Goal: Information Seeking & Learning: Learn about a topic

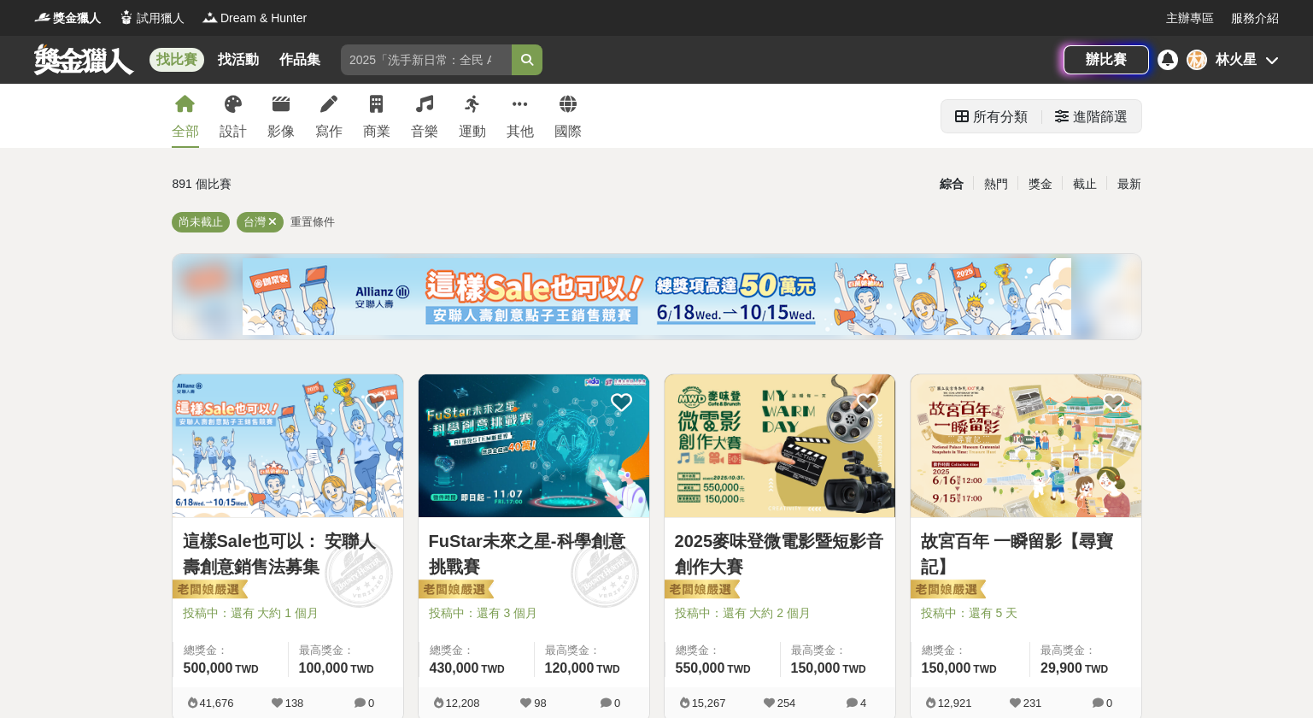
click at [1119, 119] on div "進階篩選" at bounding box center [1100, 117] width 55 height 34
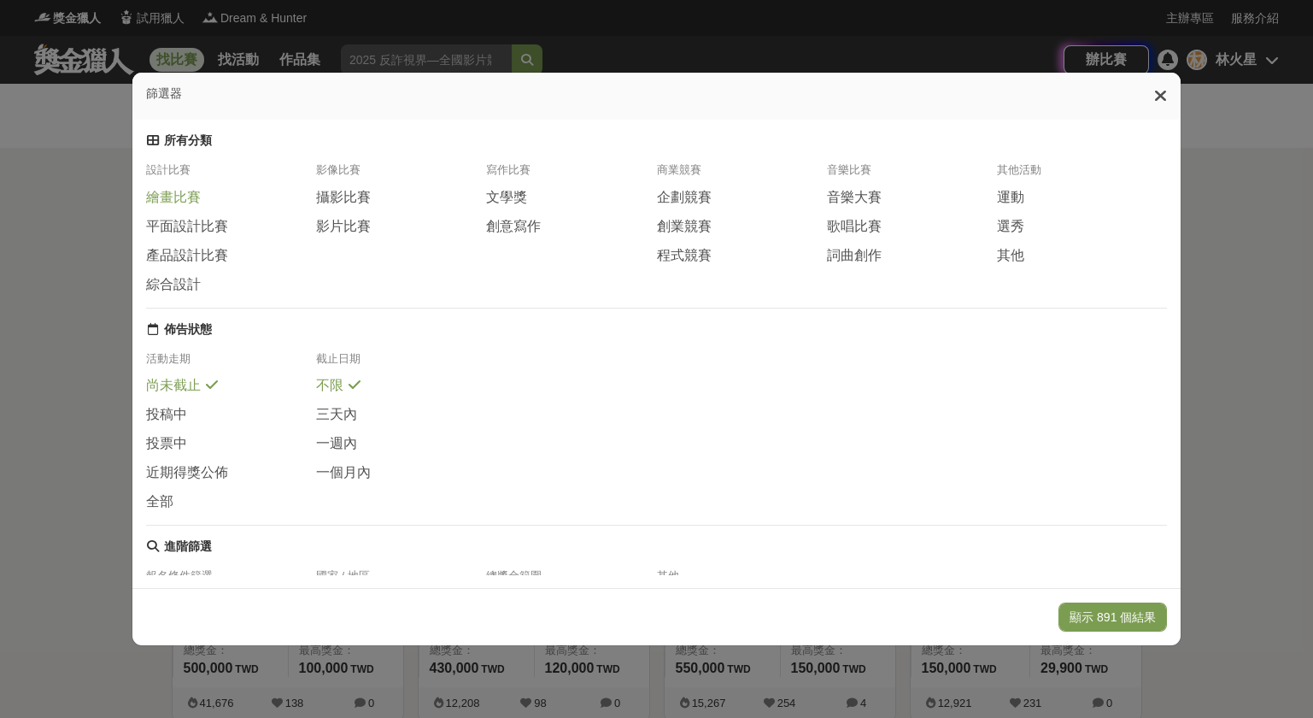
click at [162, 207] on span "繪畫比賽" at bounding box center [173, 198] width 55 height 18
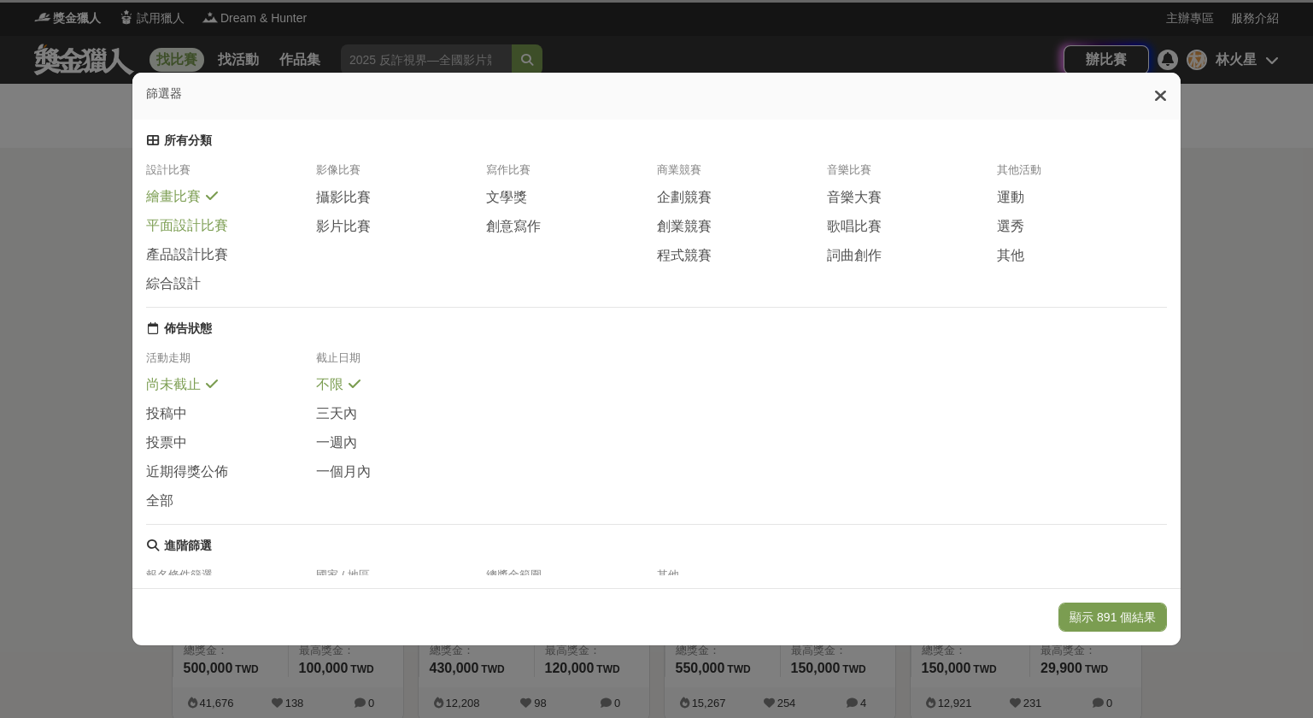
click at [169, 235] on span "平面設計比賽" at bounding box center [187, 226] width 82 height 18
click at [173, 263] on span "產品設計比賽" at bounding box center [187, 254] width 82 height 18
click at [173, 288] on span "綜合設計" at bounding box center [173, 282] width 55 height 18
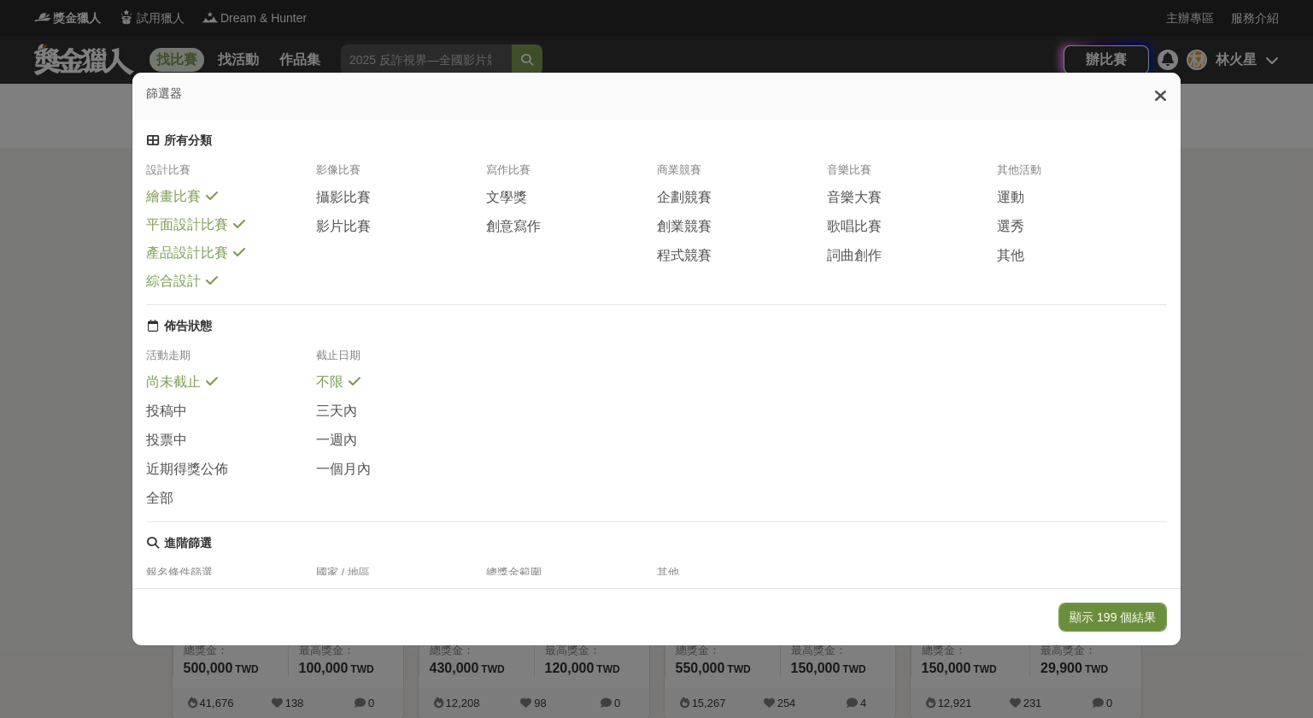
click at [1129, 605] on button "顯示 199 個結果" at bounding box center [1112, 616] width 108 height 29
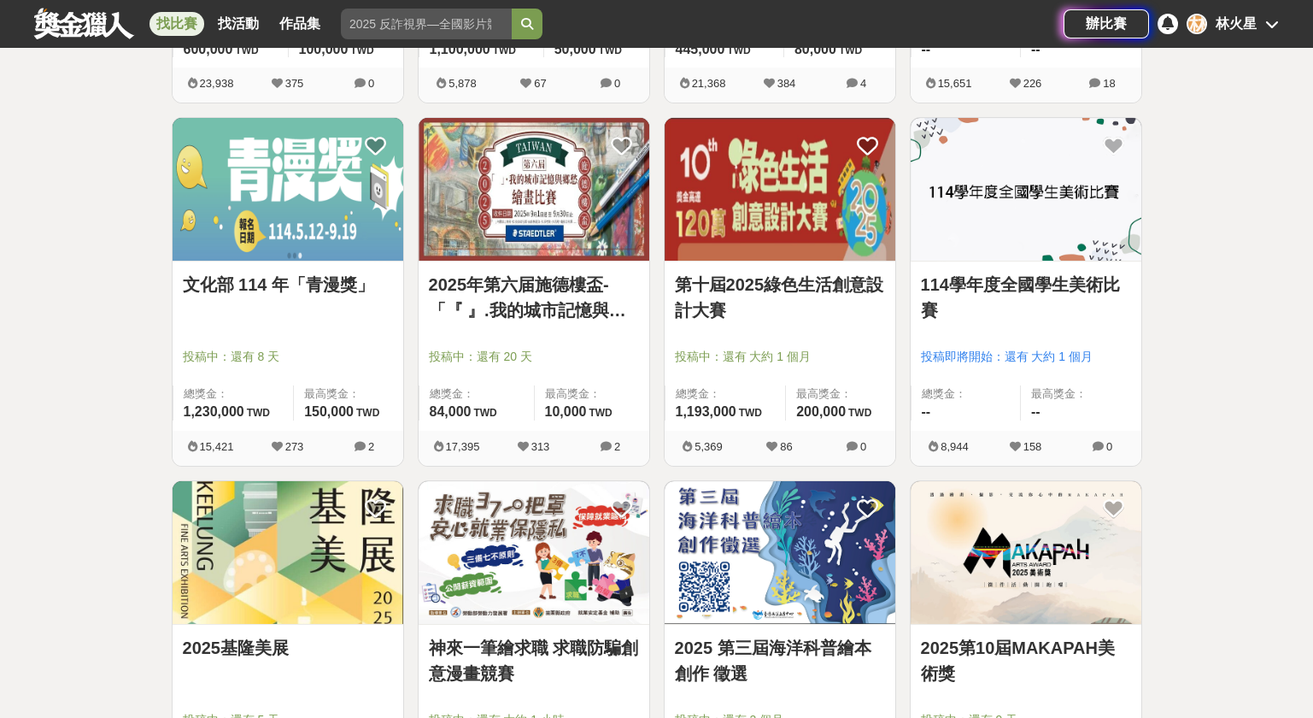
scroll to position [1024, 0]
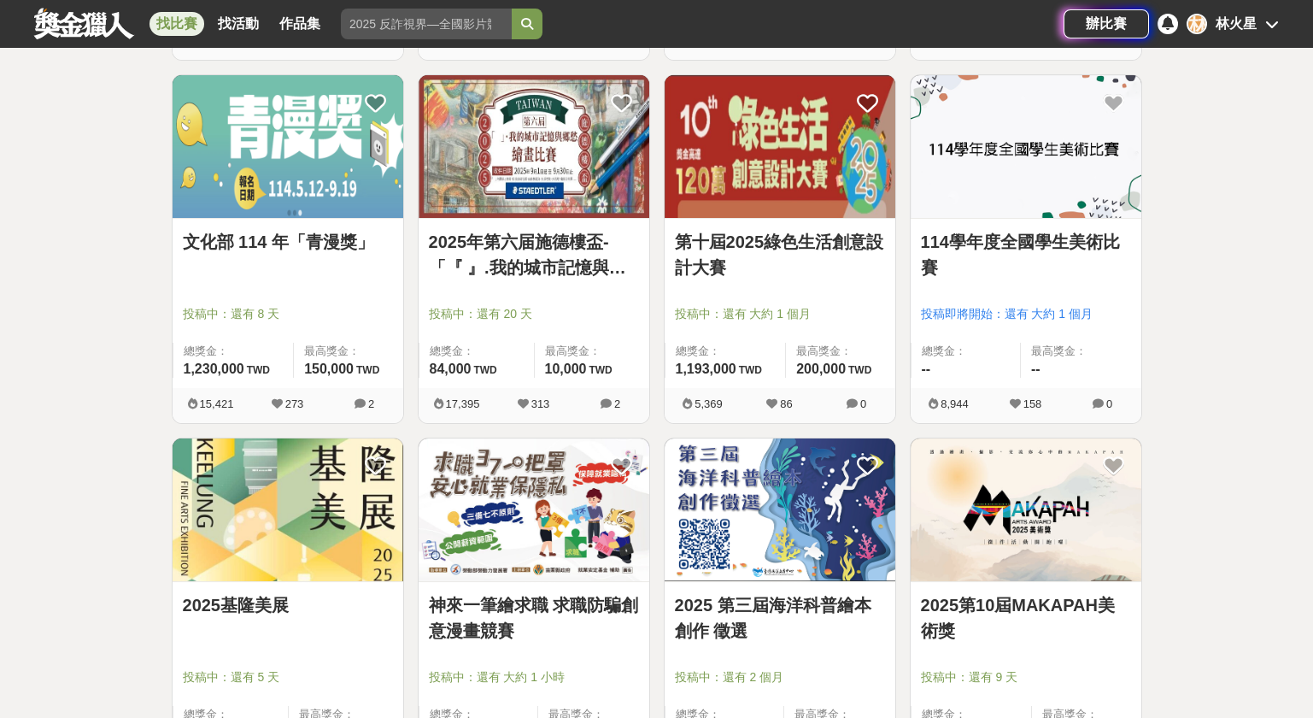
click at [504, 172] on img at bounding box center [534, 146] width 231 height 143
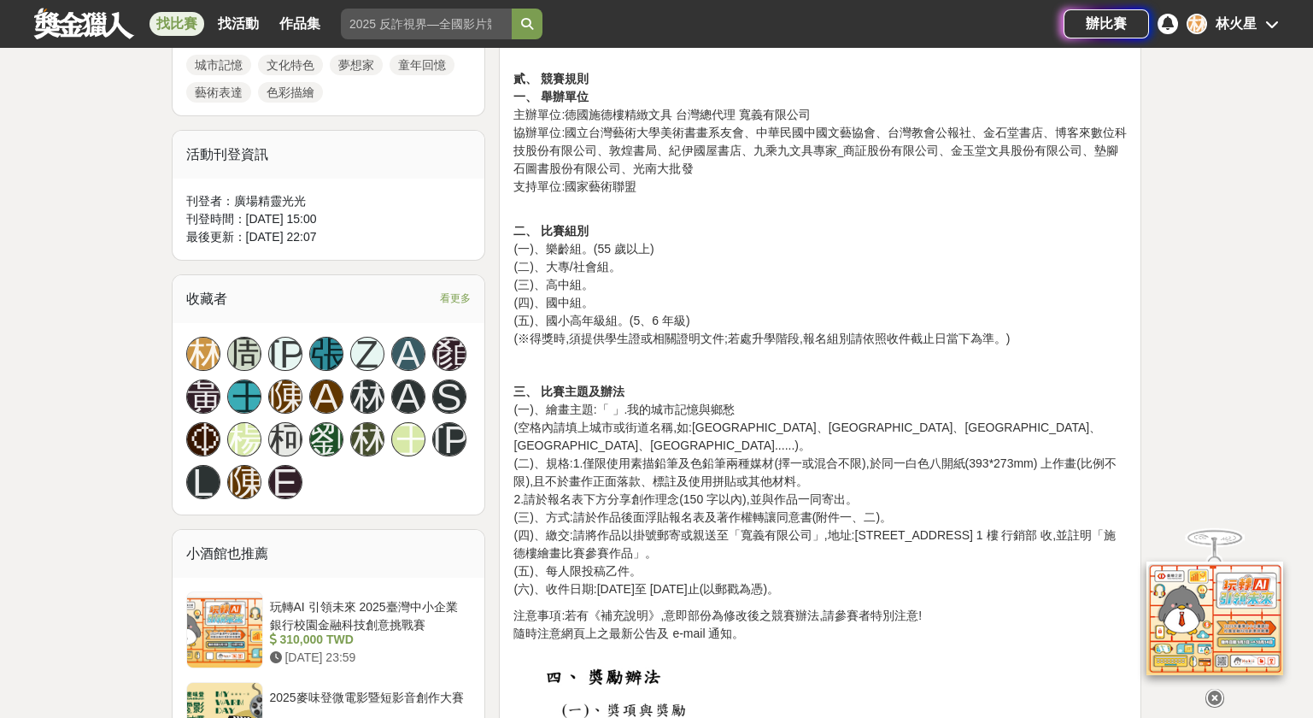
scroll to position [911, 0]
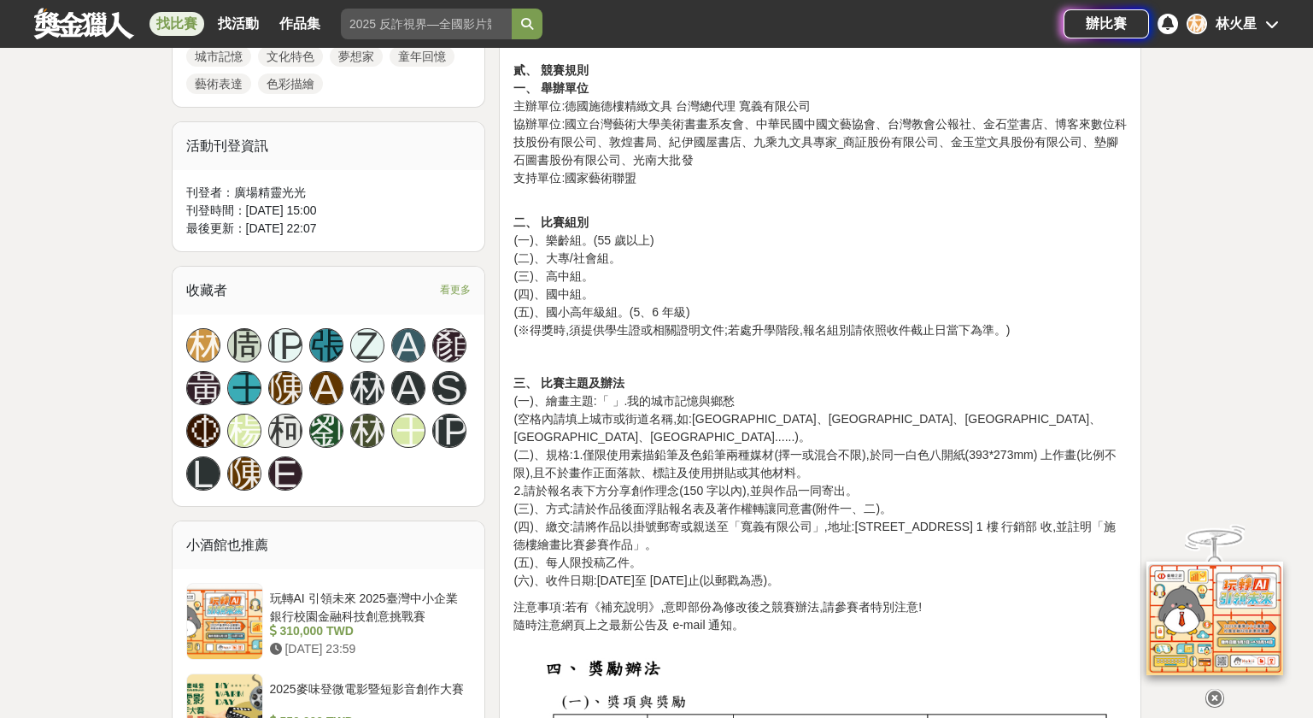
drag, startPoint x: 547, startPoint y: 449, endPoint x: 875, endPoint y: 521, distance: 335.8
click at [875, 521] on p "三、 比賽主題及辦法 (一)、繪畫主題:「 」.我的城市記憶與鄉愁 (空格內請填上城市或街道名稱,如:[GEOGRAPHIC_DATA]、[GEOGRAPHI…" at bounding box center [819, 481] width 613 height 215
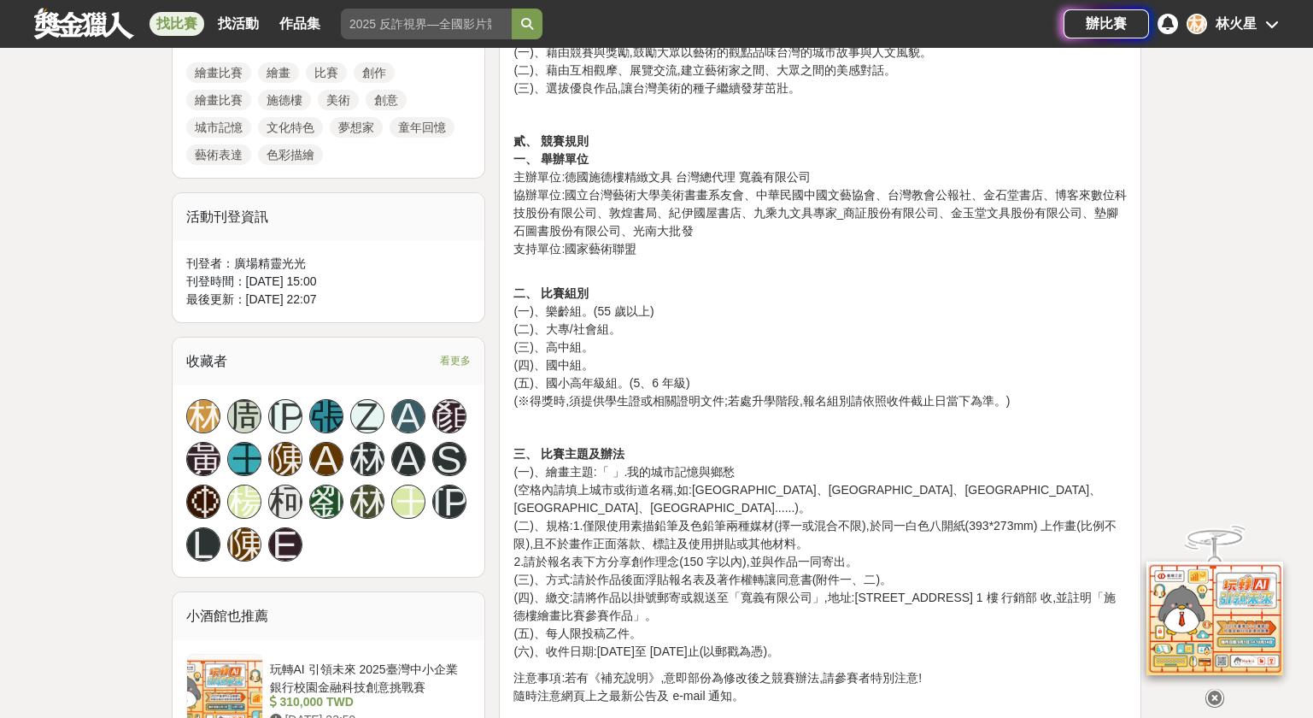
scroll to position [797, 0]
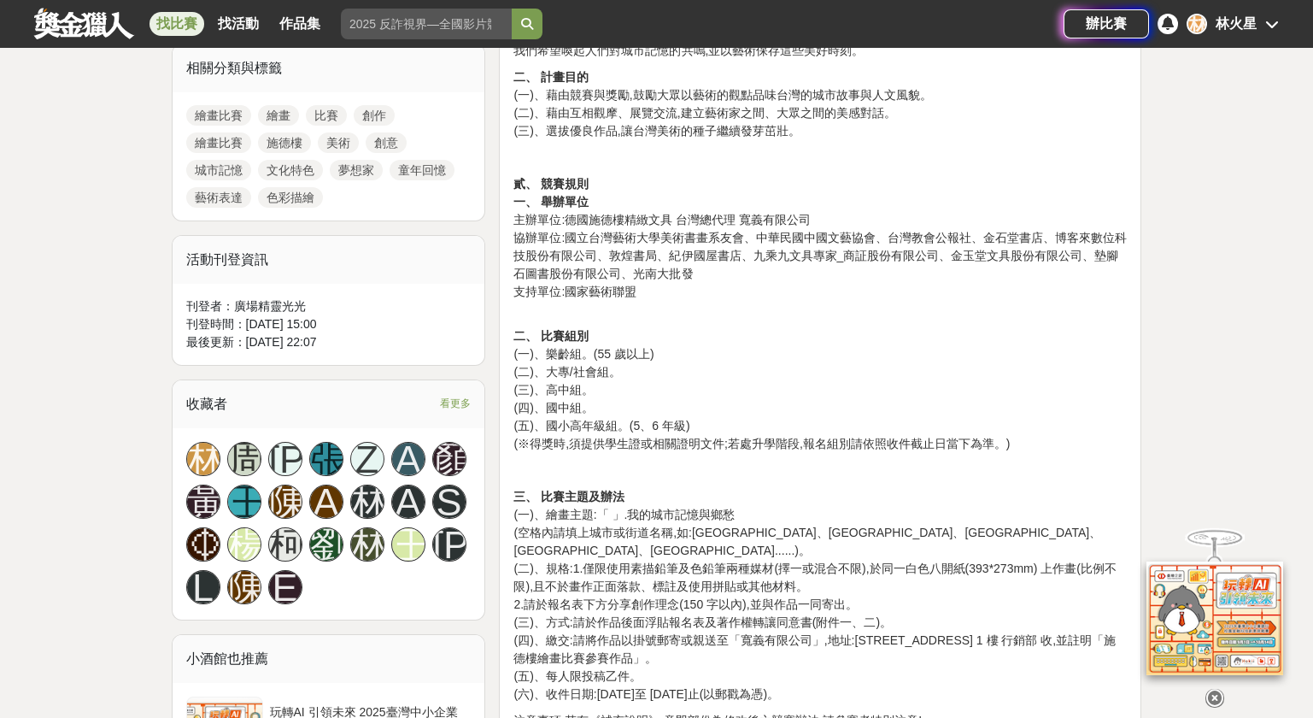
click at [1215, 689] on icon at bounding box center [1214, 698] width 19 height 19
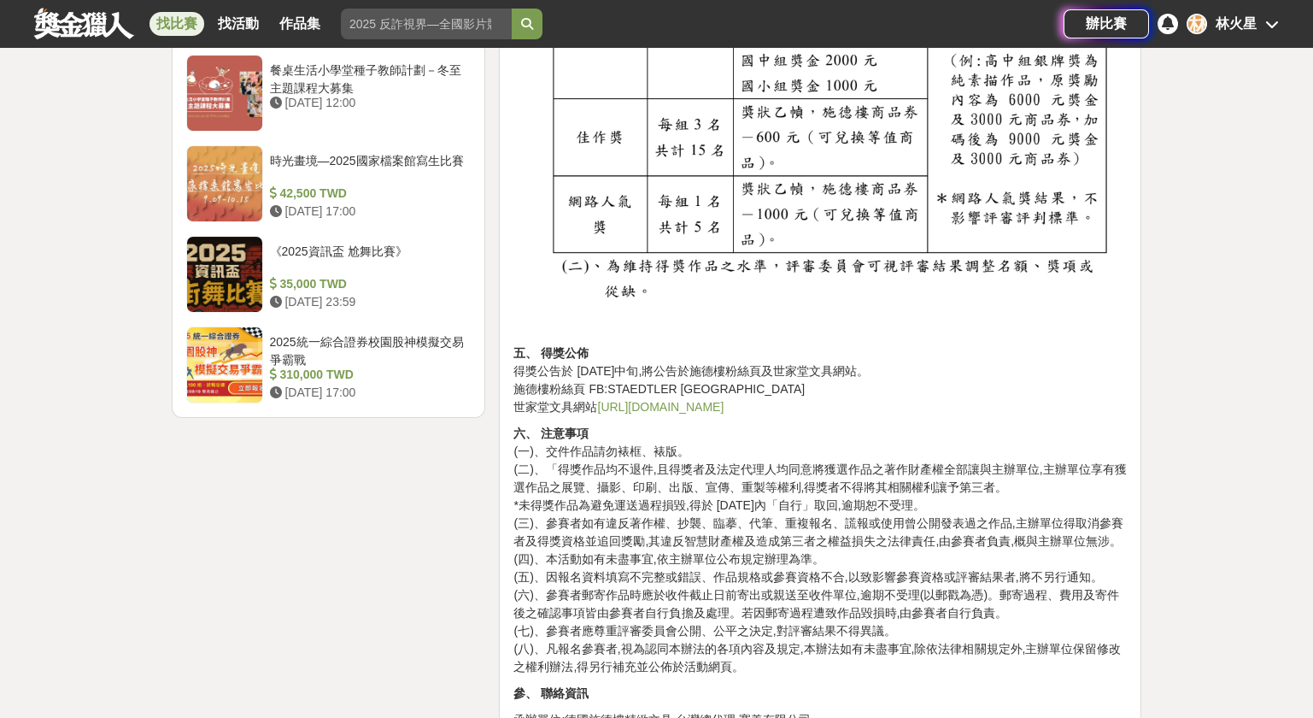
scroll to position [2164, 0]
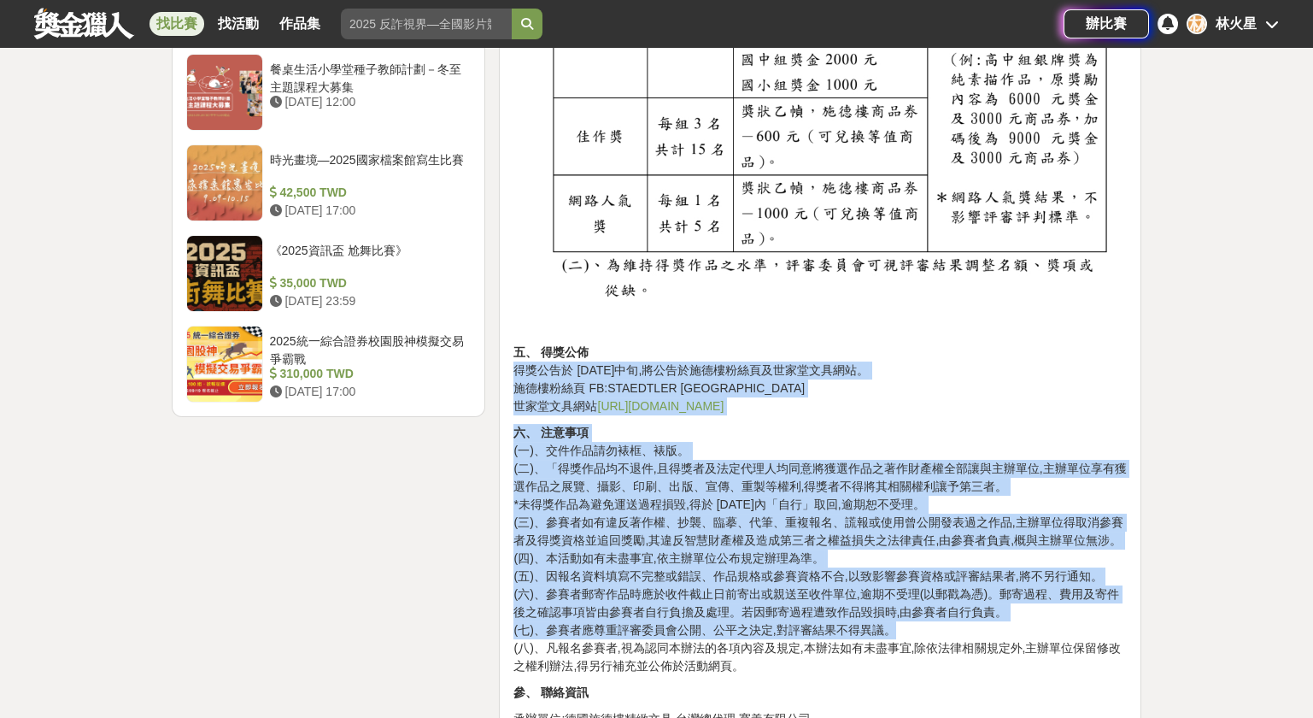
drag, startPoint x: 542, startPoint y: 343, endPoint x: 894, endPoint y: 612, distance: 443.7
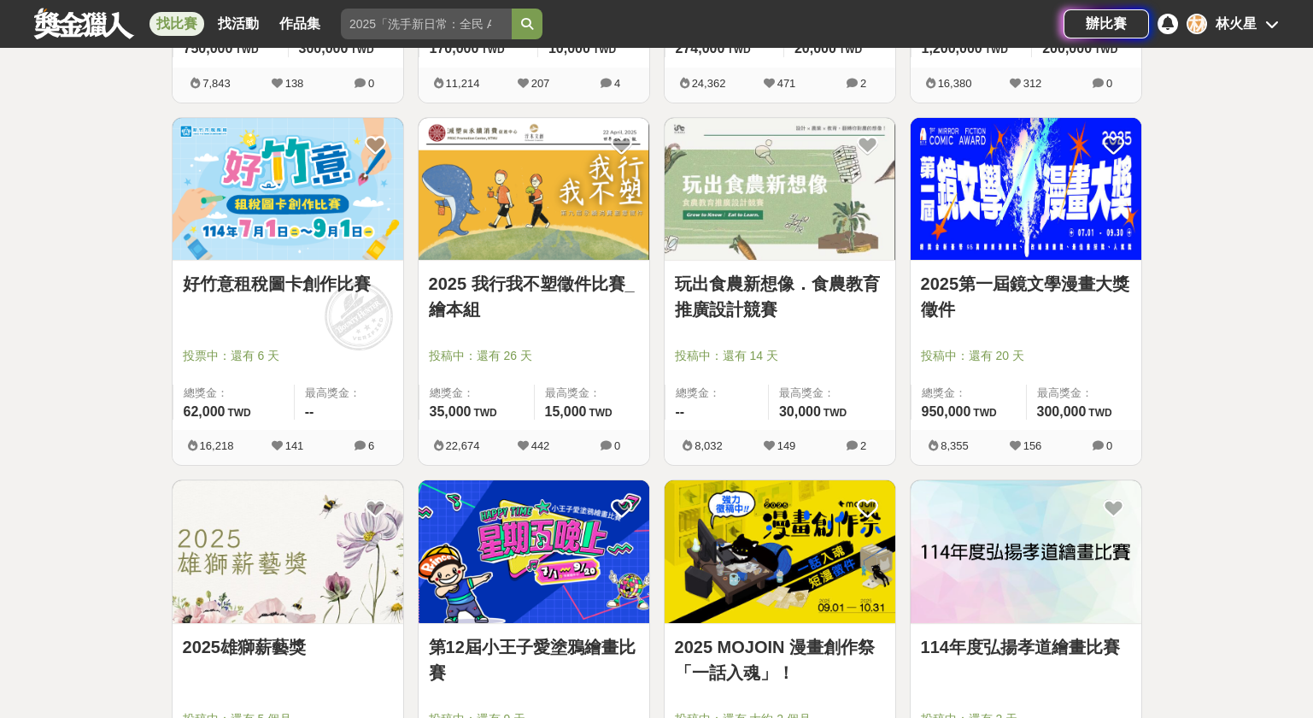
scroll to position [1936, 0]
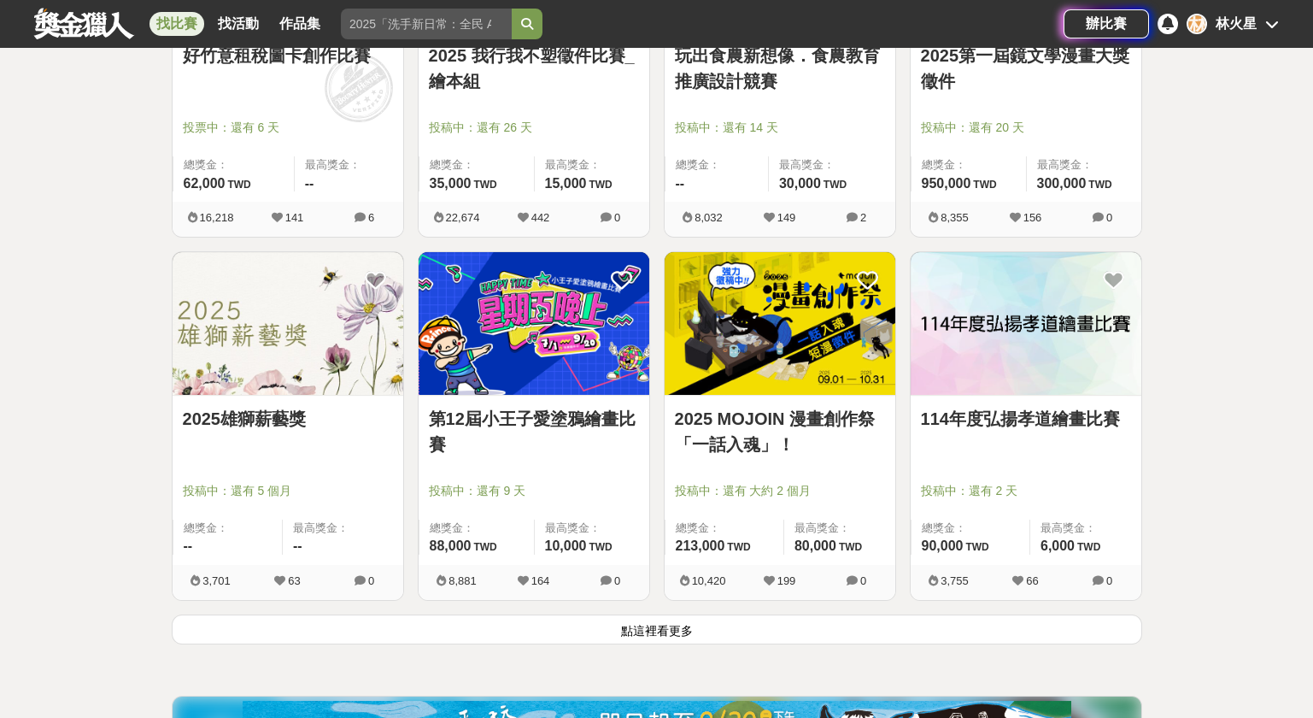
click at [637, 632] on button "點這裡看更多" at bounding box center [657, 629] width 970 height 30
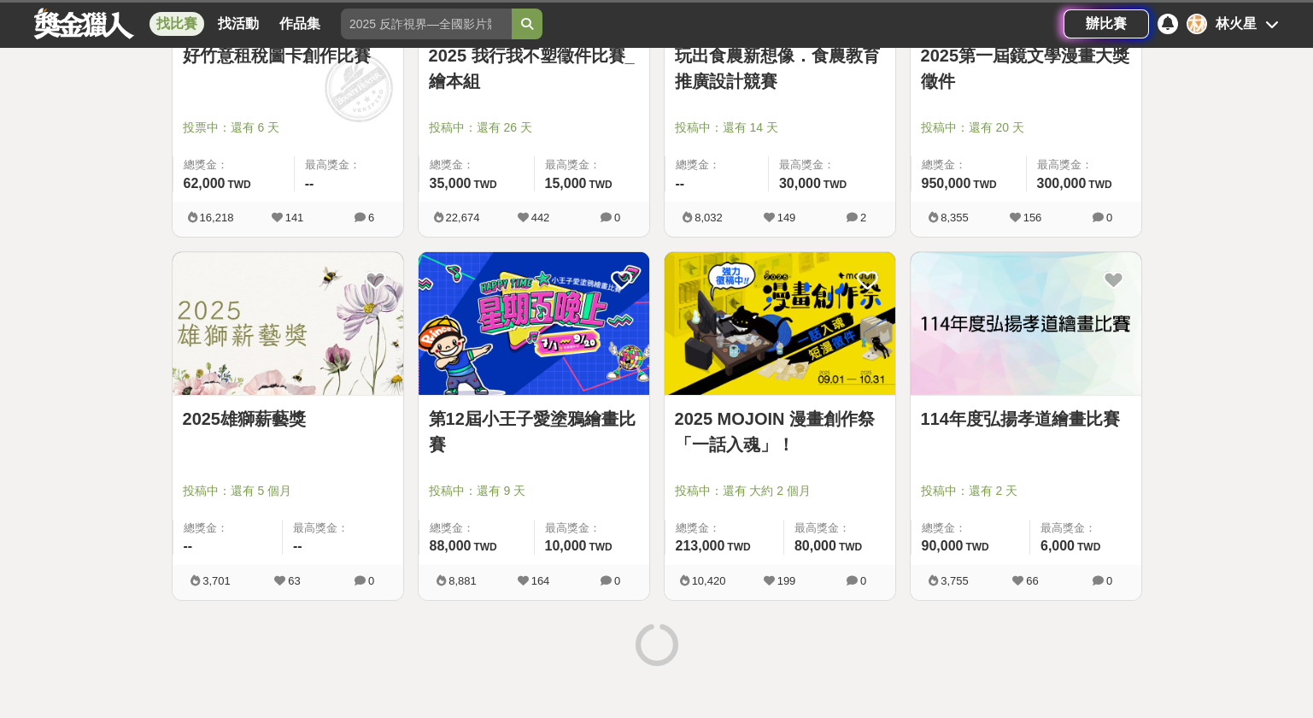
click at [580, 385] on img at bounding box center [534, 323] width 231 height 143
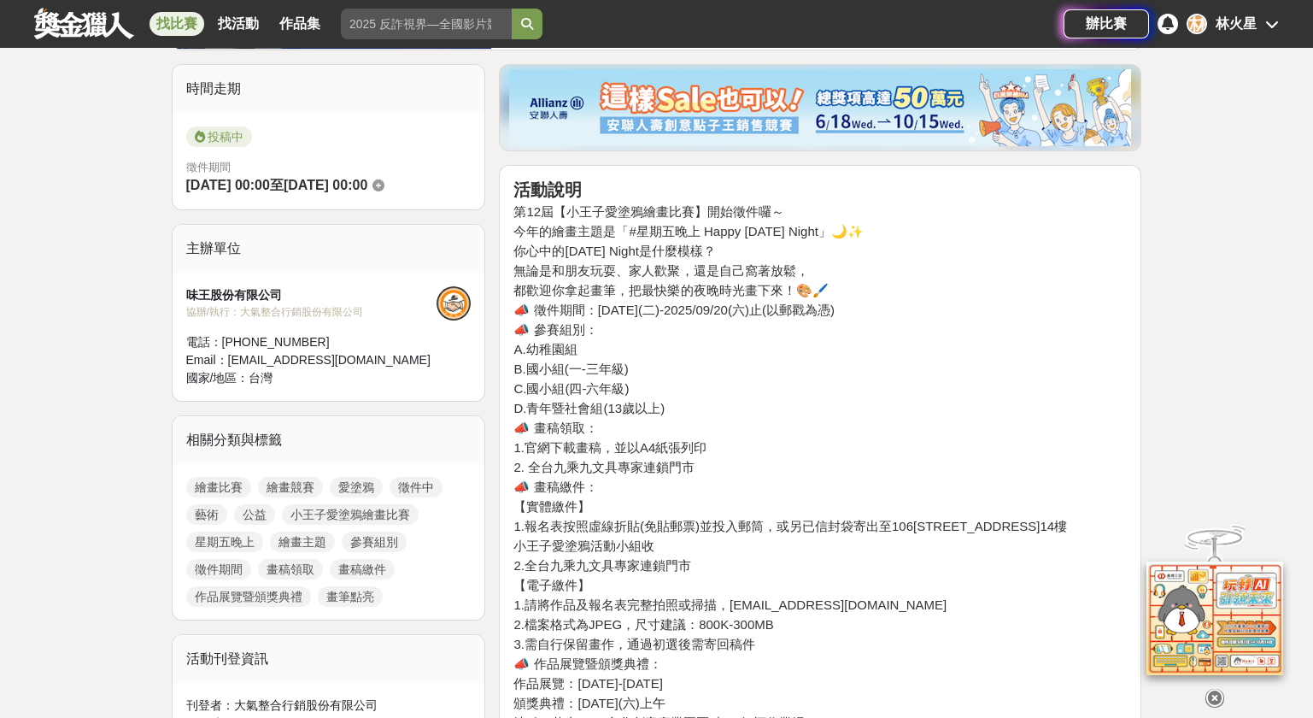
scroll to position [455, 0]
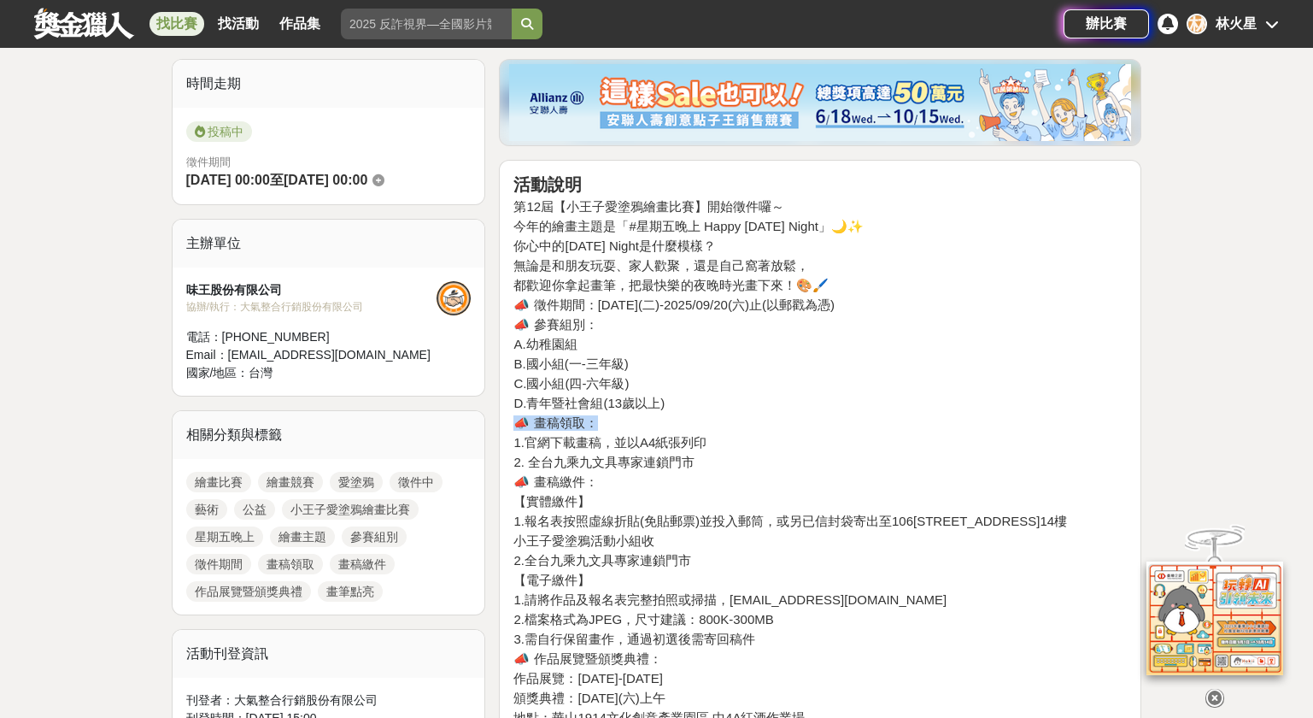
drag, startPoint x: 677, startPoint y: 408, endPoint x: 508, endPoint y: 409, distance: 169.1
drag, startPoint x: 690, startPoint y: 469, endPoint x: 513, endPoint y: 447, distance: 179.1
drag, startPoint x: 889, startPoint y: 298, endPoint x: 513, endPoint y: 244, distance: 380.6
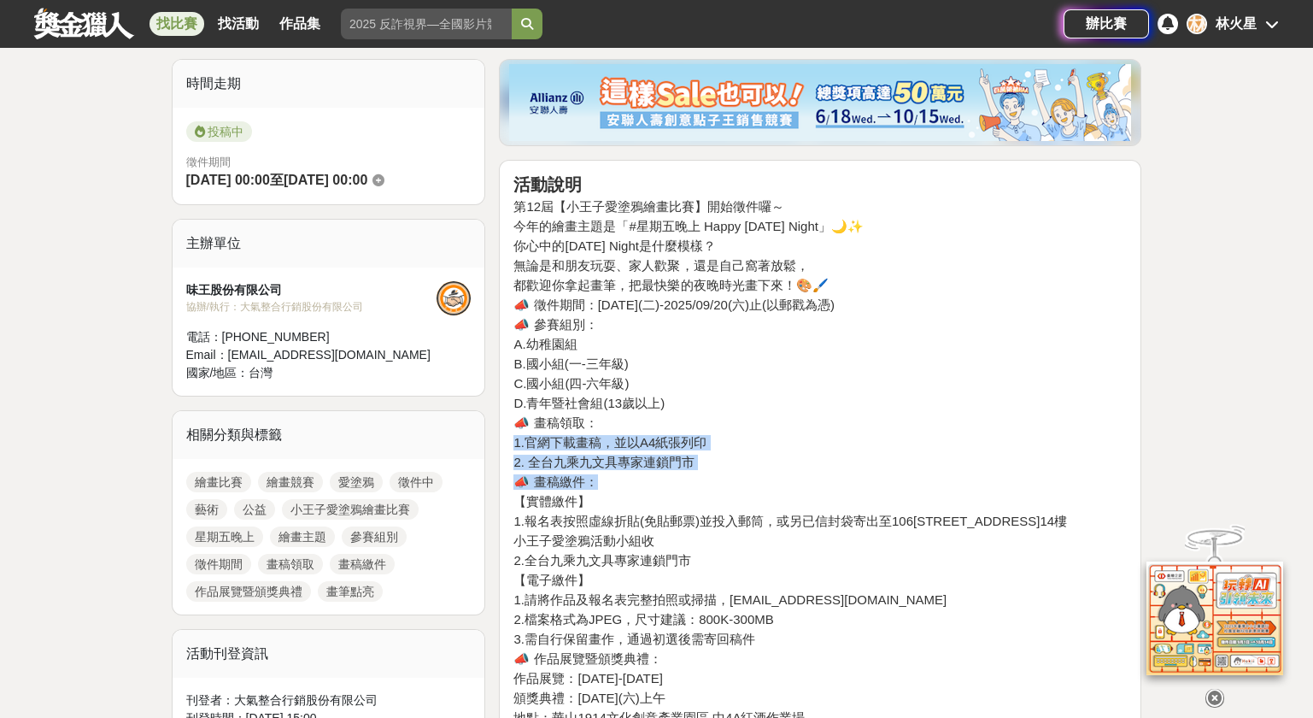
click at [817, 328] on h4 "📣 參賽組別：" at bounding box center [819, 324] width 613 height 15
drag, startPoint x: 1090, startPoint y: 526, endPoint x: 505, endPoint y: 518, distance: 585.2
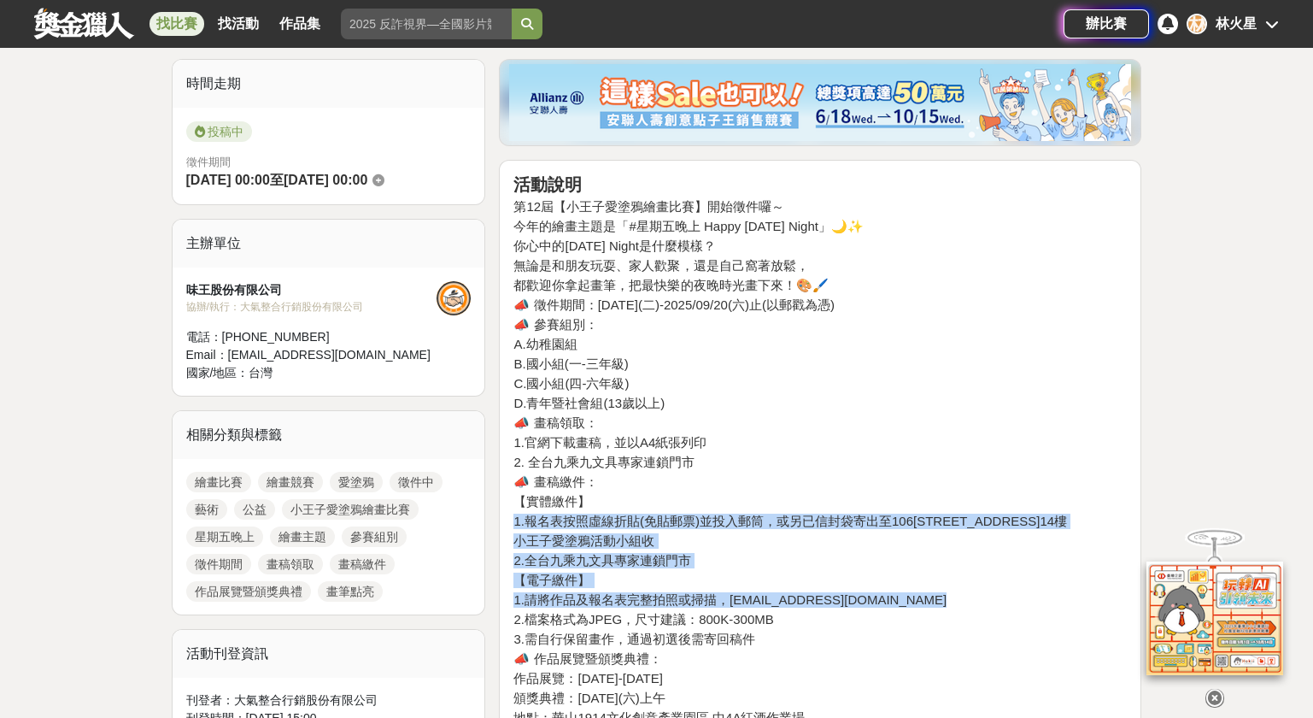
drag, startPoint x: 982, startPoint y: 585, endPoint x: 512, endPoint y: 523, distance: 474.0
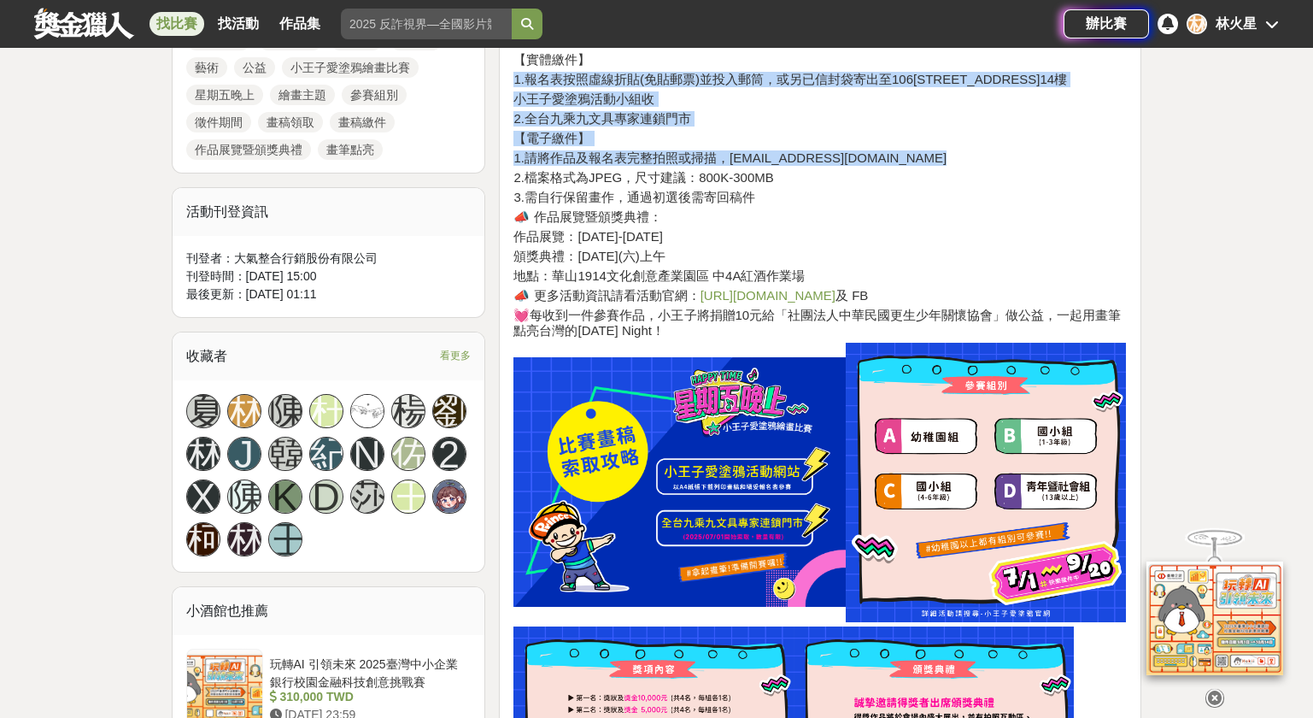
scroll to position [797, 0]
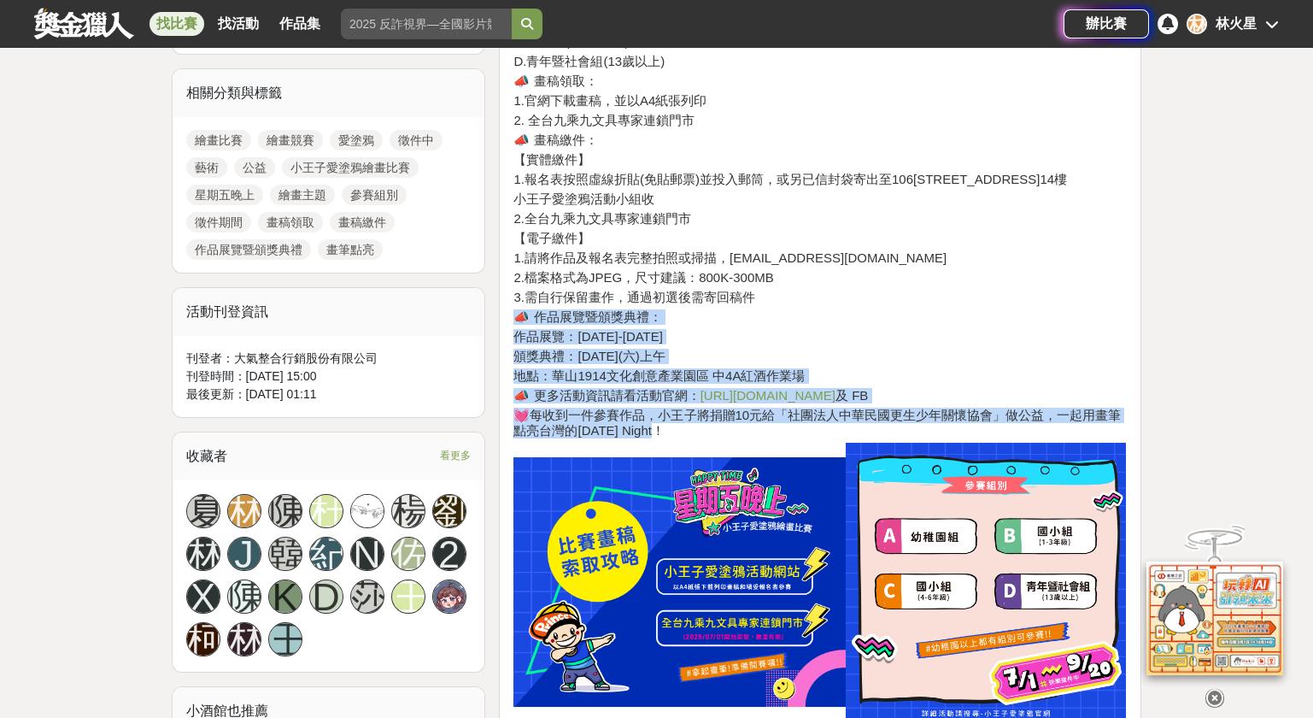
drag, startPoint x: 657, startPoint y: 426, endPoint x: 512, endPoint y: 315, distance: 182.8
click at [555, 361] on h4 "頒獎典禮：[DATE](六)上午" at bounding box center [819, 356] width 613 height 15
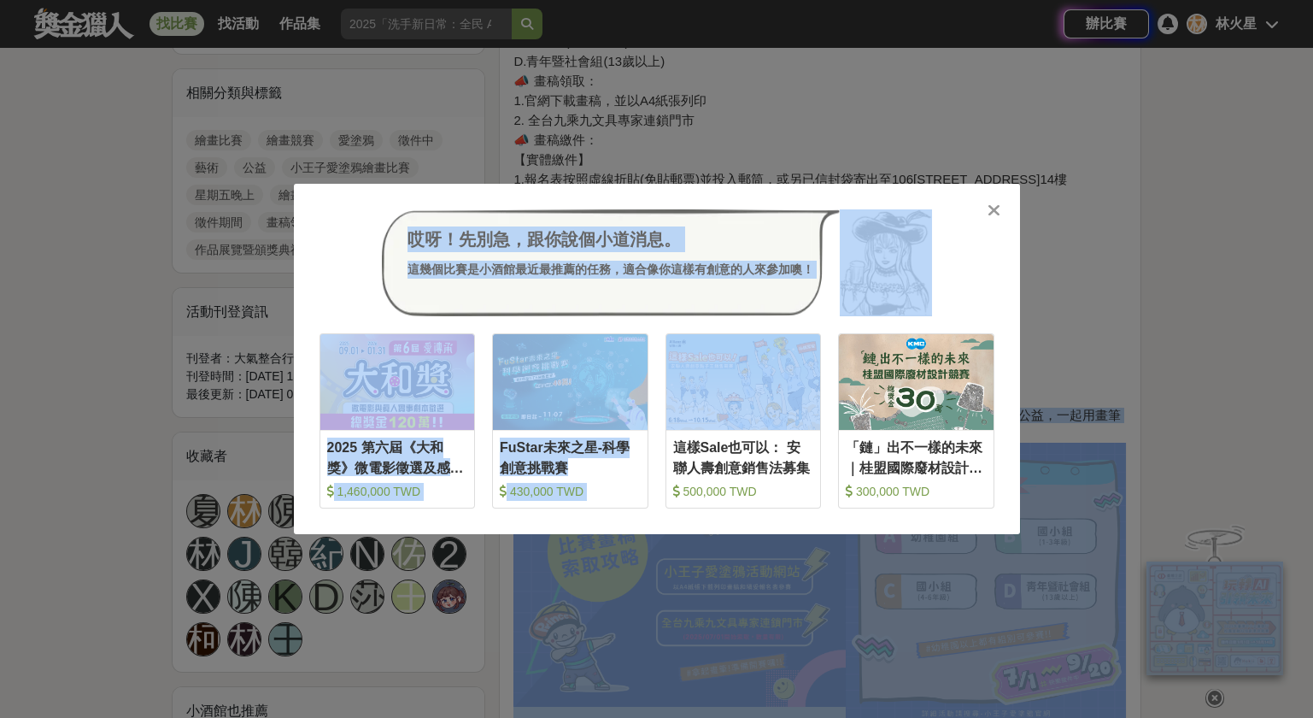
drag, startPoint x: 507, startPoint y: 349, endPoint x: 664, endPoint y: 431, distance: 176.1
click at [996, 198] on div "哎呀！先別急，跟你說個小道消息。 這幾個比賽是小酒館最近最推薦的任務，適合像你這樣有創意的人來參加噢！ 收藏 2025 第六屆《大和獎》微電影徵選及感人實事分…" at bounding box center [657, 359] width 726 height 351
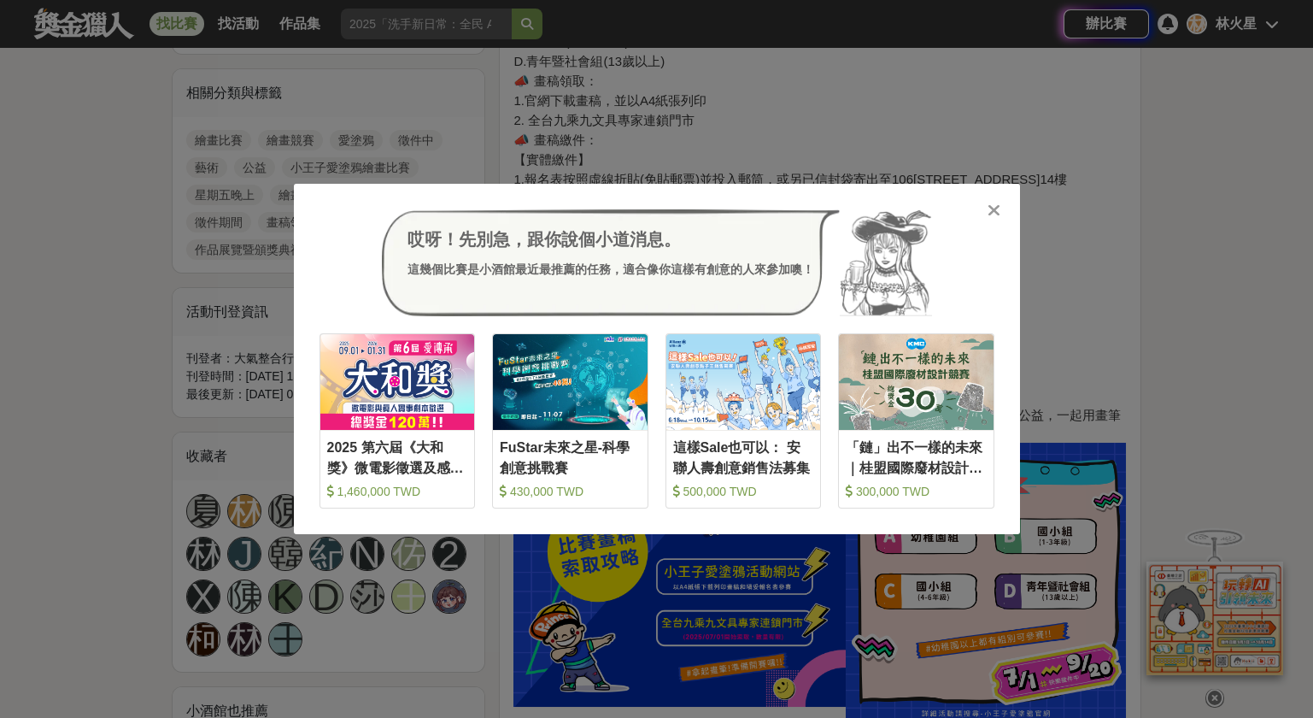
click at [987, 212] on div at bounding box center [994, 209] width 17 height 17
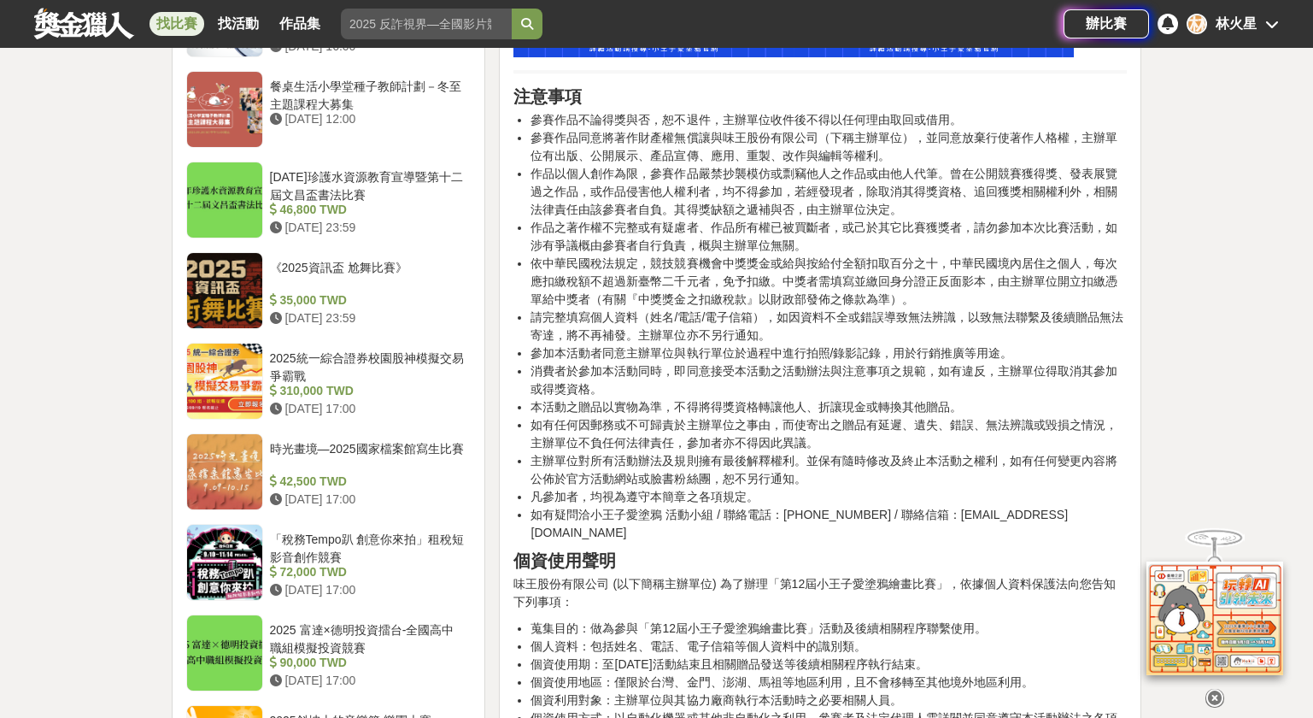
scroll to position [1594, 0]
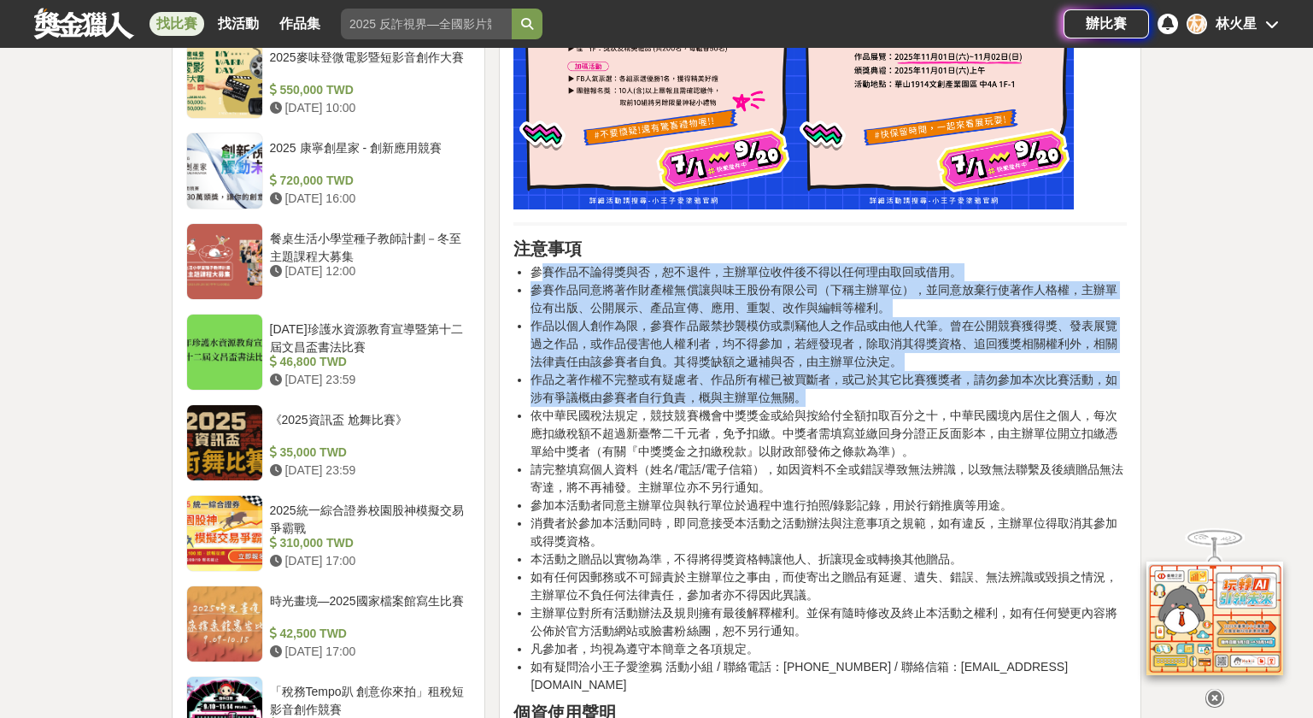
drag, startPoint x: 545, startPoint y: 263, endPoint x: 900, endPoint y: 398, distance: 379.4
click at [900, 398] on ul "參賽作品不論得獎與否，[PERSON_NAME]不退件，主辦單位收件後不得以任何理由取回或借用。 參賽作品同意將著作財產權無償讓與味王股份有限公司（下稱主辦單…" at bounding box center [819, 478] width 613 height 431
click at [638, 326] on li "作品以個人創作為限，參賽作品嚴禁抄襲模仿或剽竊他人之作品或由他人代筆。曾在公開競賽獲得獎、發表展覽過之作品，或作品侵害他人權利者，均不得參加，若經發現者，除取…" at bounding box center [829, 344] width 596 height 54
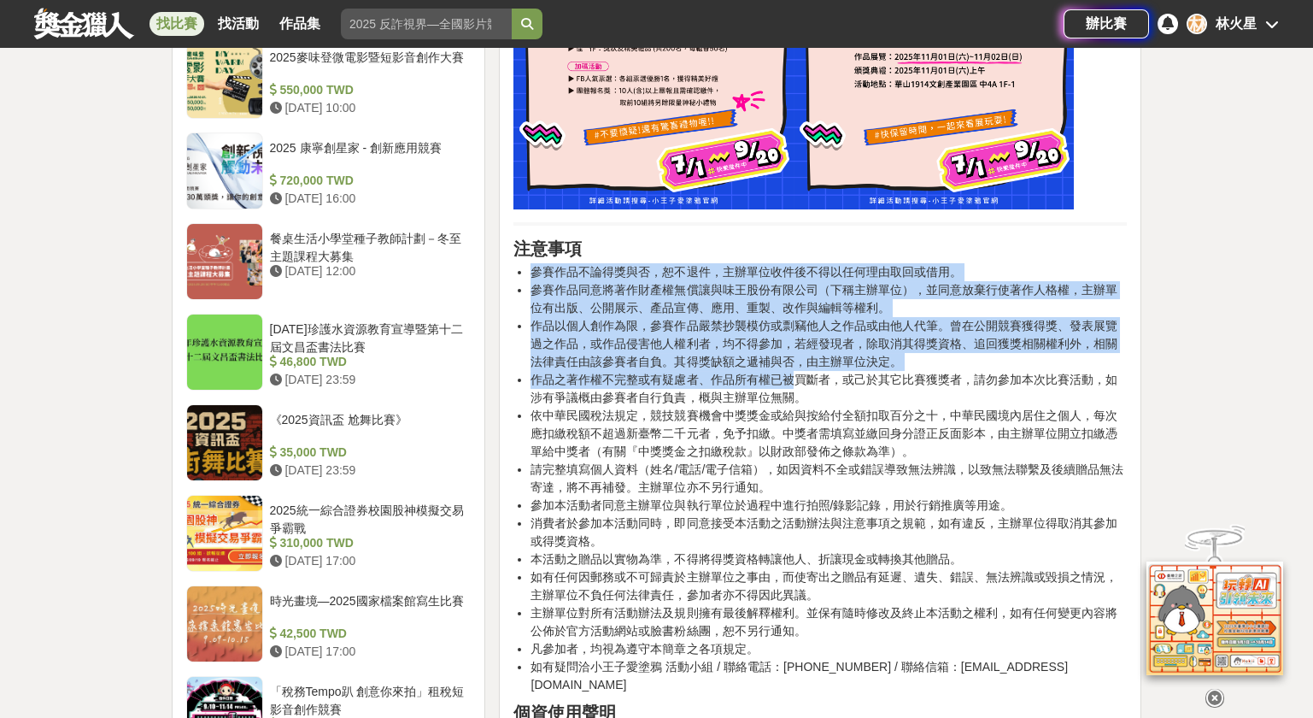
drag, startPoint x: 531, startPoint y: 267, endPoint x: 792, endPoint y: 378, distance: 284.0
click at [792, 378] on ul "參賽作品不論得獎與否，[PERSON_NAME]不退件，主辦單位收件後不得以任何理由取回或借用。 參賽作品同意將著作財產權無償讓與味王股份有限公司（下稱主辦單…" at bounding box center [819, 478] width 613 height 431
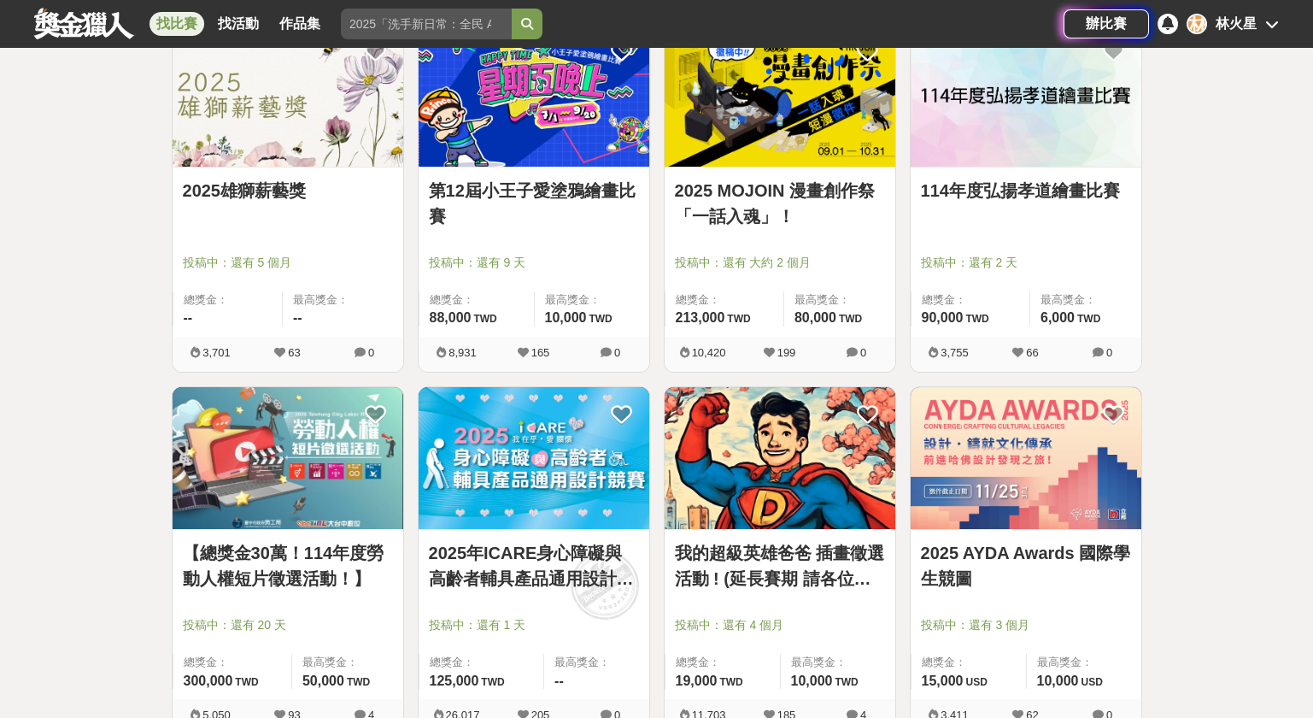
scroll to position [2278, 0]
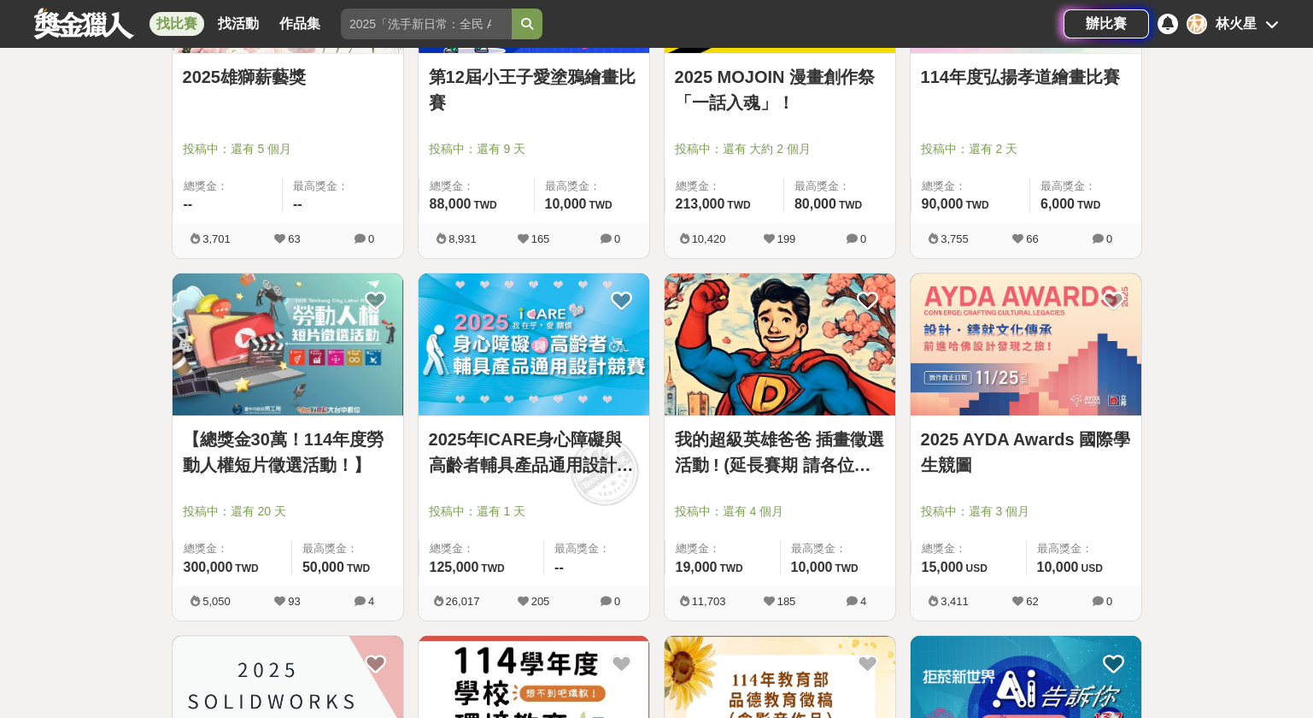
click at [840, 441] on link "我的超級英雄爸爸 插畫徵選活動 ! (延長賽期 請各位踴躍參與)" at bounding box center [780, 451] width 210 height 51
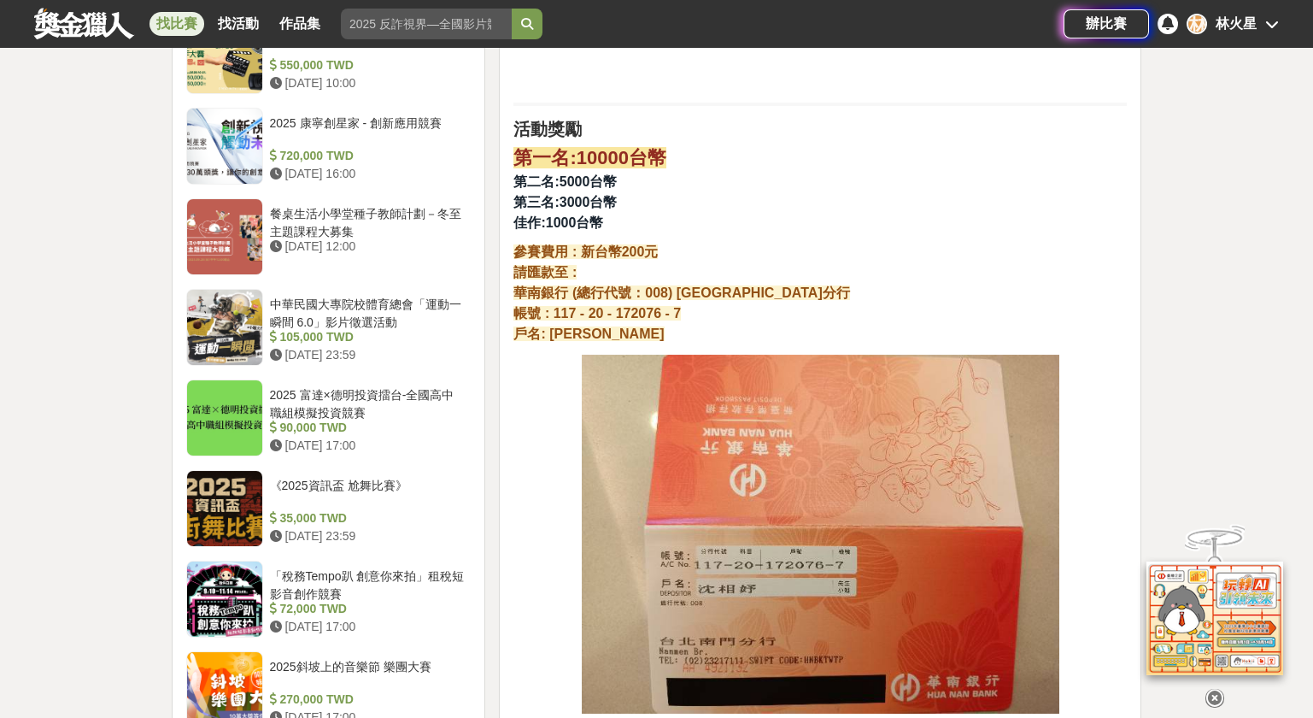
scroll to position [1594, 0]
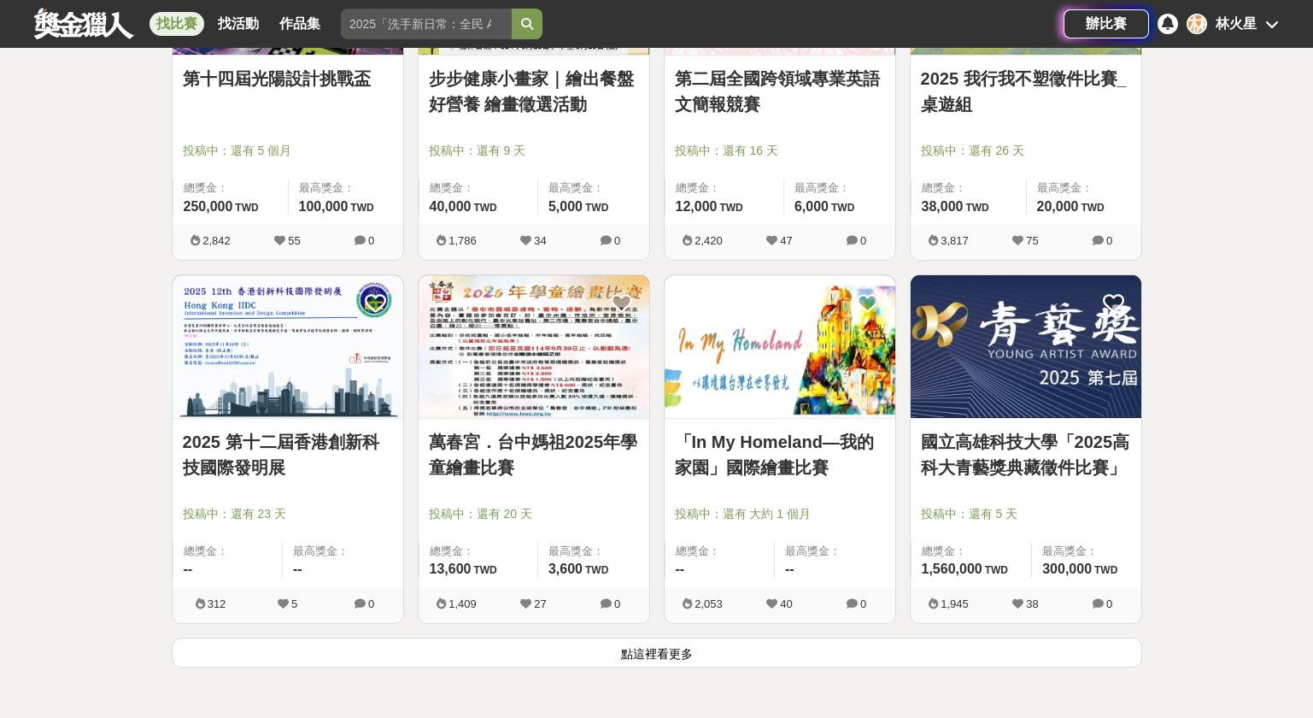
scroll to position [4328, 0]
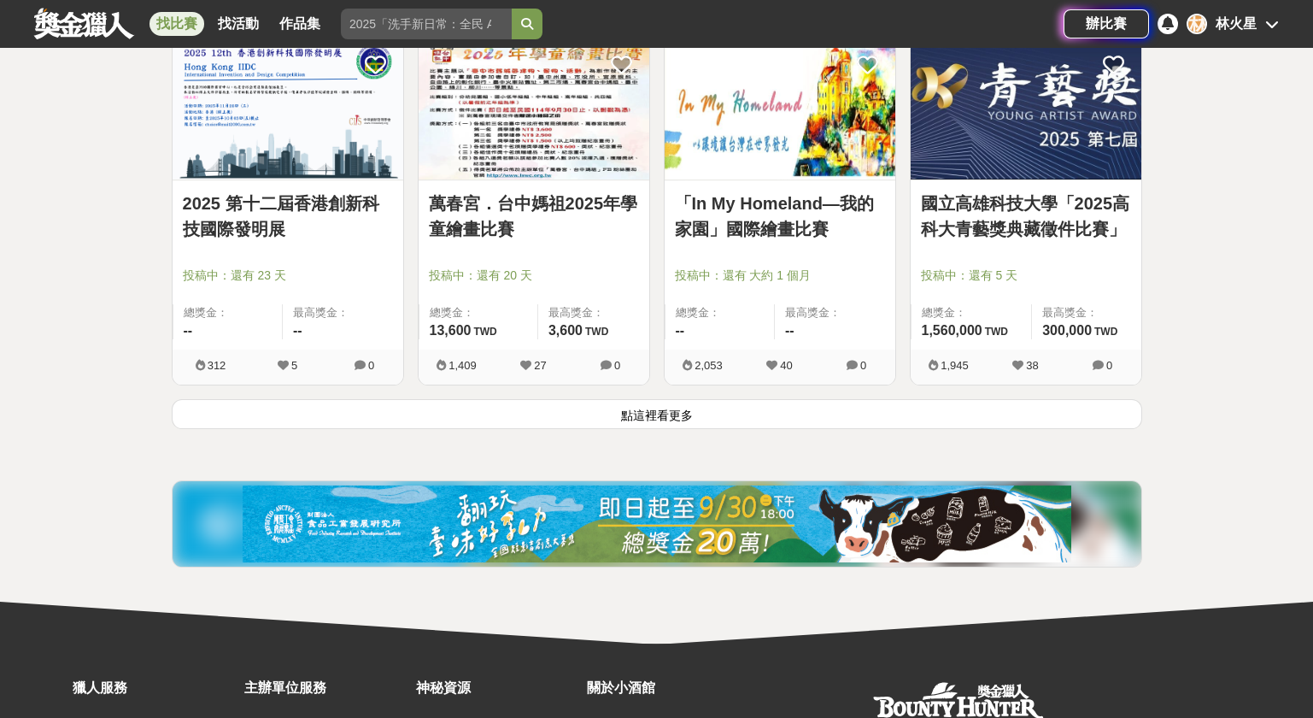
click at [592, 414] on button "點這裡看更多" at bounding box center [657, 414] width 970 height 30
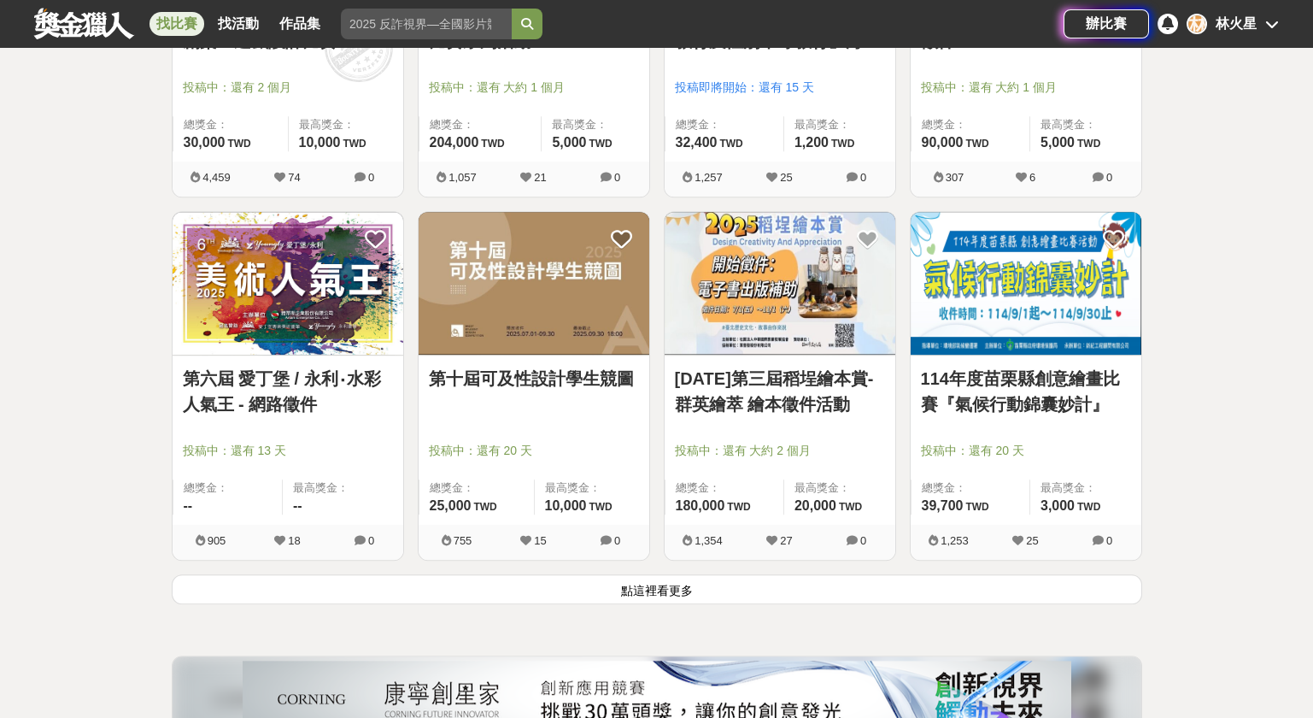
scroll to position [6378, 0]
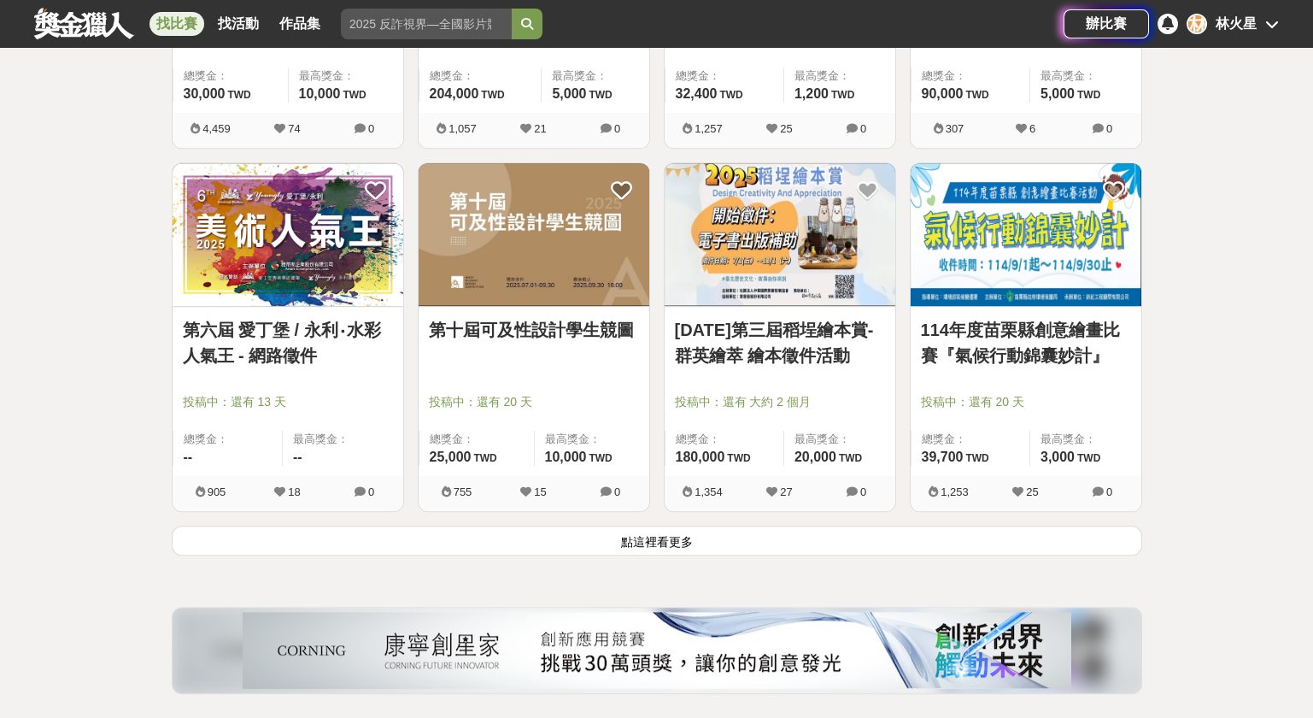
click at [521, 529] on button "點這裡看更多" at bounding box center [657, 540] width 970 height 30
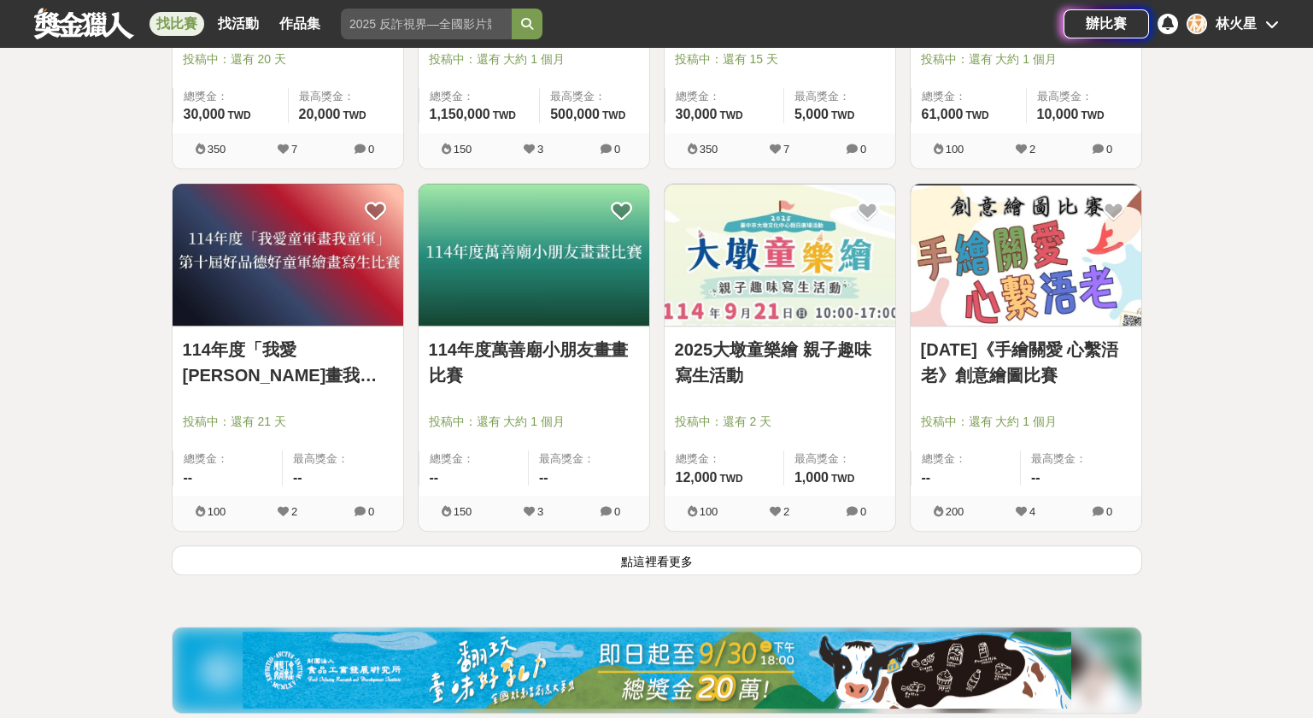
scroll to position [8542, 0]
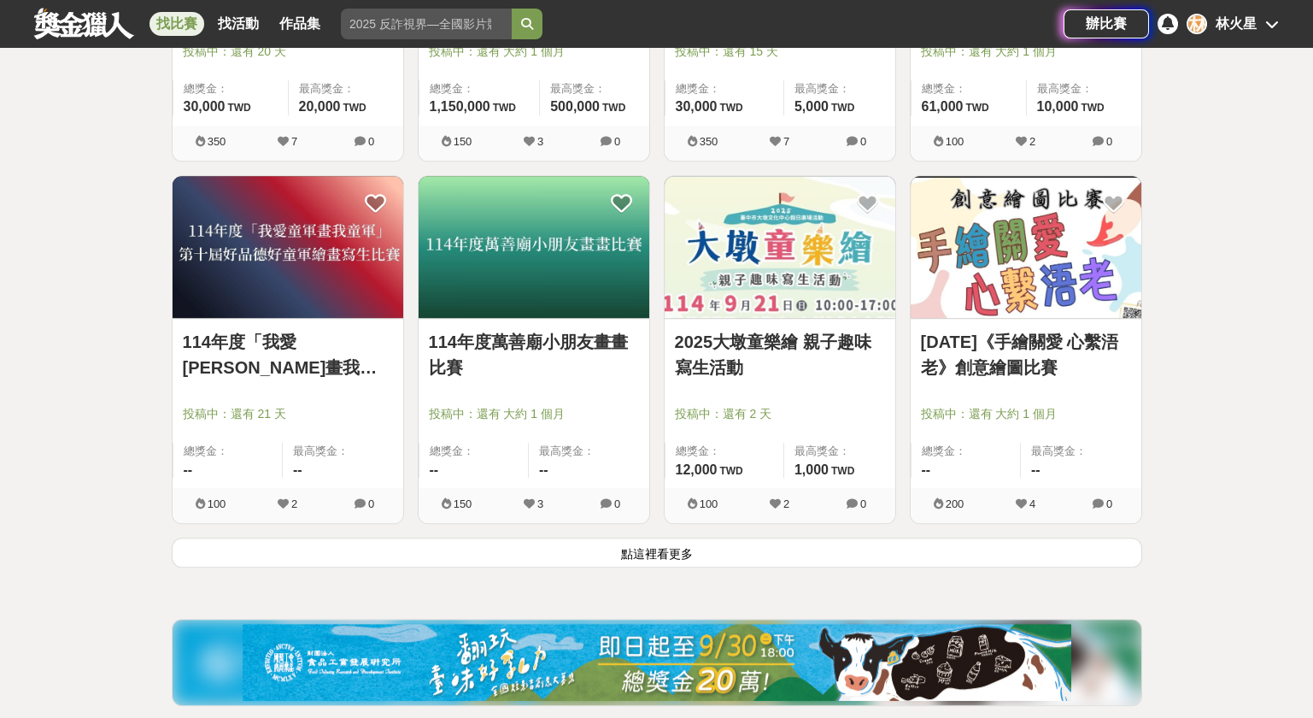
click at [552, 540] on button "點這裡看更多" at bounding box center [657, 552] width 970 height 30
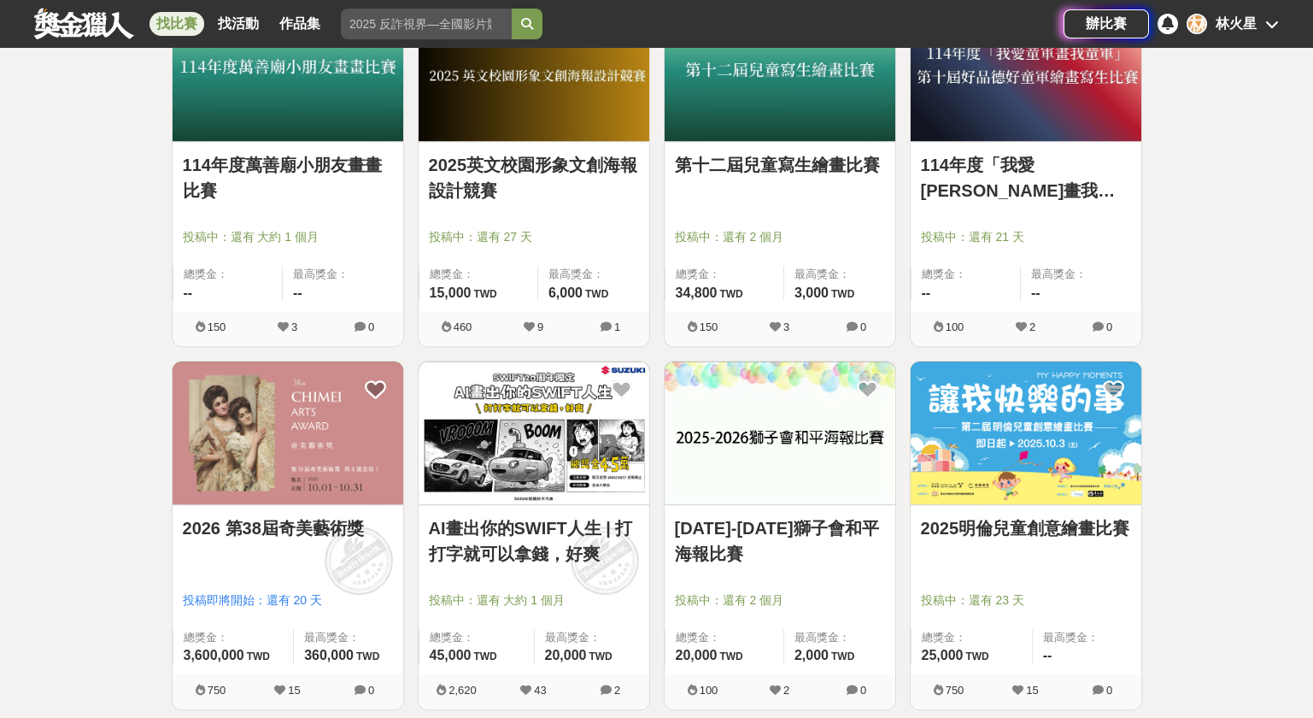
scroll to position [9112, 0]
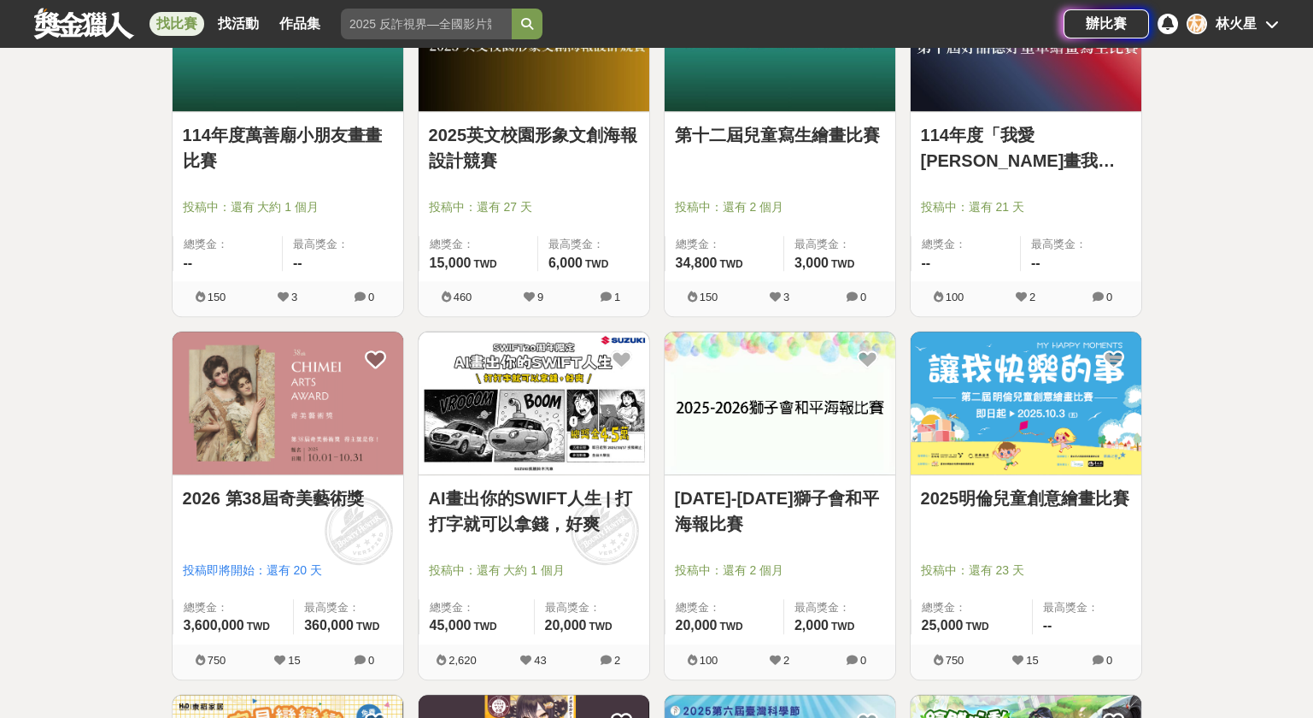
click at [1037, 366] on img at bounding box center [1026, 402] width 231 height 143
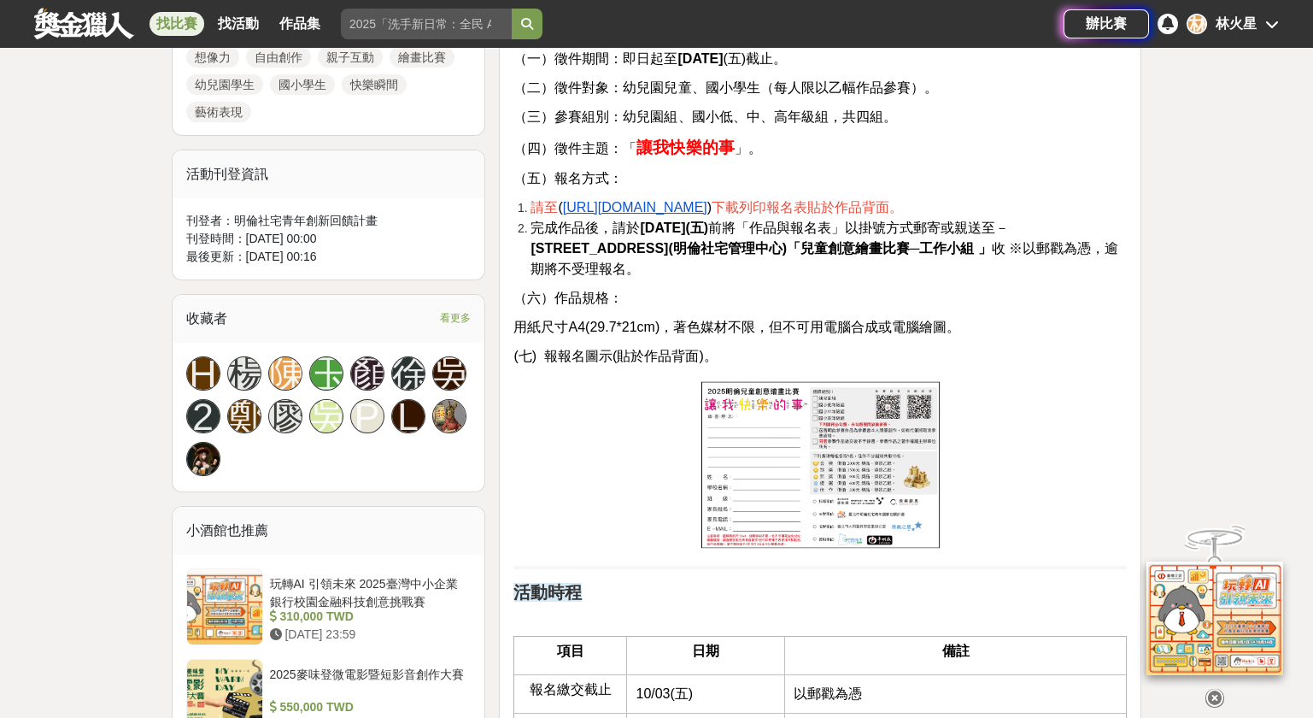
scroll to position [911, 0]
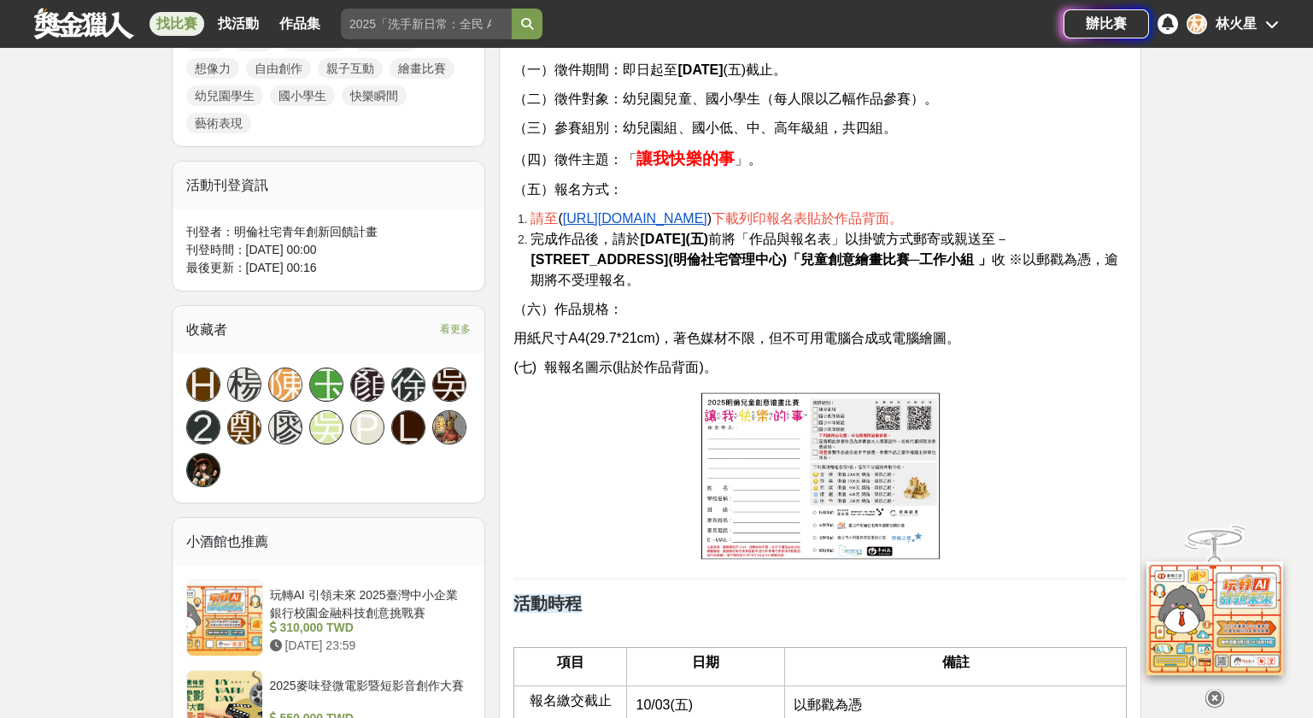
drag, startPoint x: 980, startPoint y: 324, endPoint x: 807, endPoint y: 315, distance: 172.8
click at [926, 331] on span "用紙尺寸A4(29.7*21cm)，著色媒材不限，但不可用電腦合成或電腦繪圖。" at bounding box center [736, 338] width 447 height 15
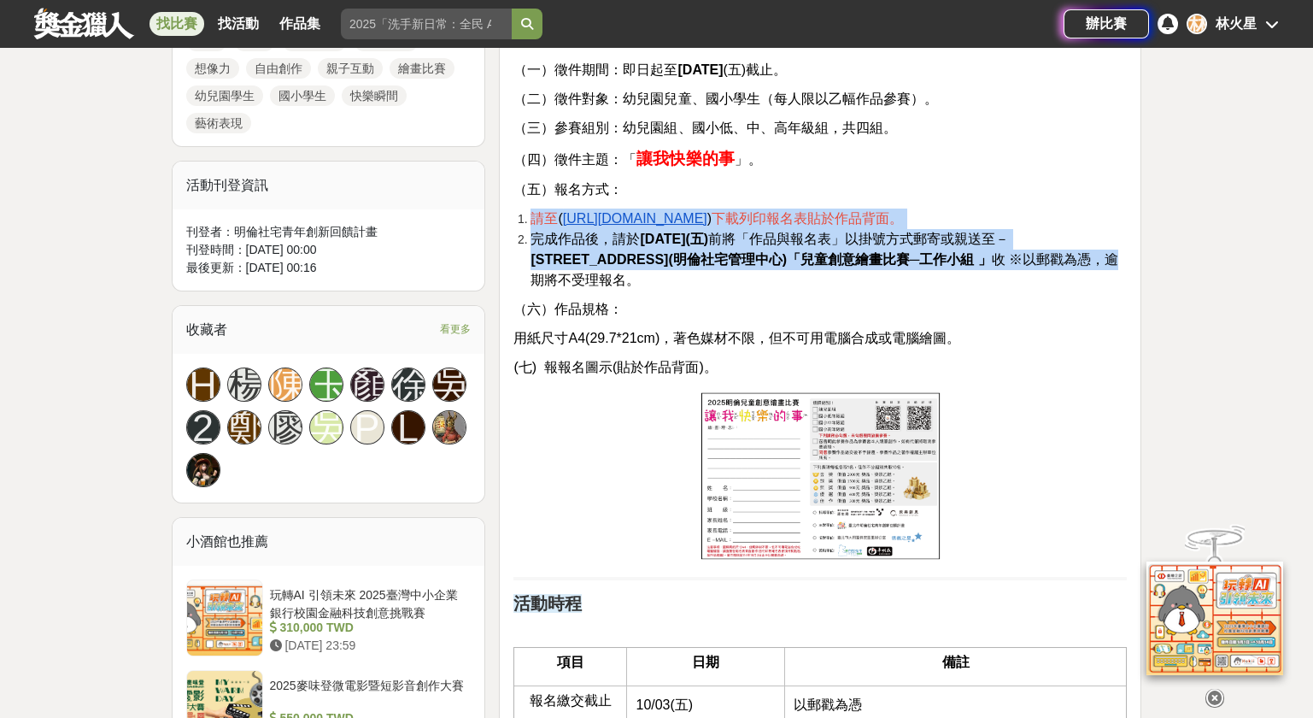
drag, startPoint x: 1114, startPoint y: 261, endPoint x: 496, endPoint y: 220, distance: 619.1
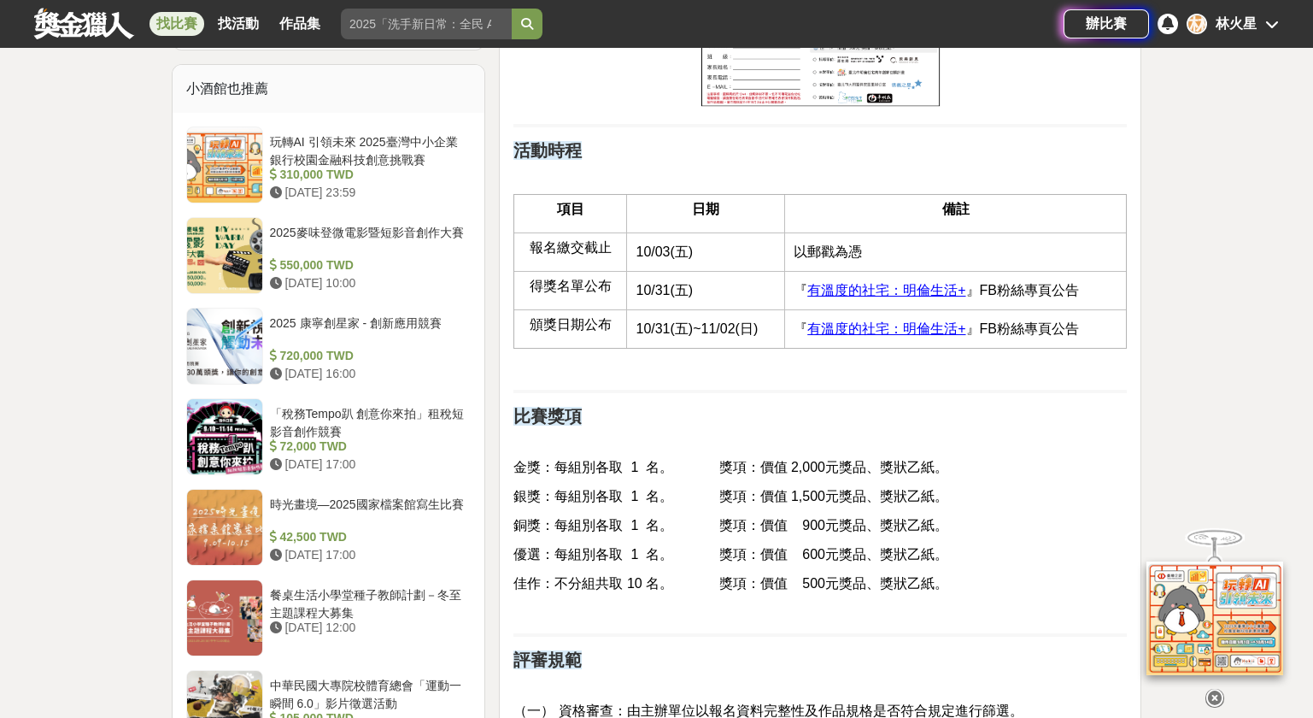
scroll to position [1366, 0]
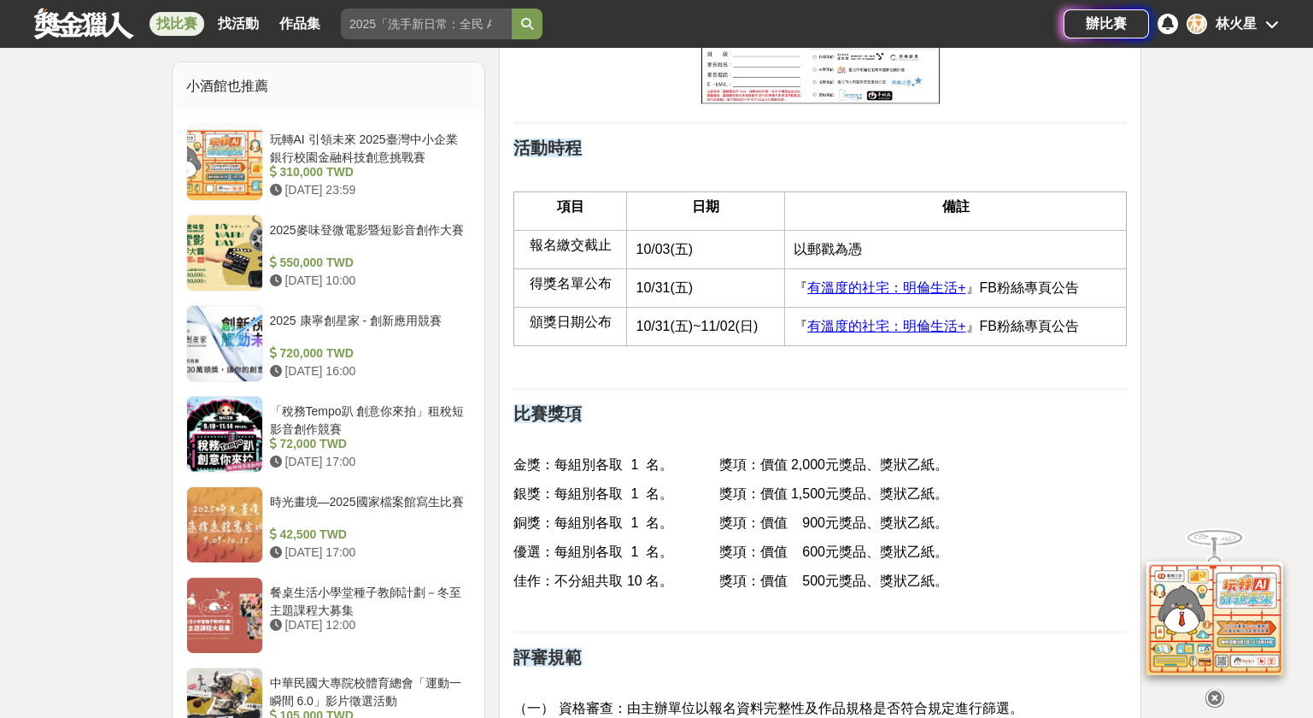
drag, startPoint x: 1324, startPoint y: 392, endPoint x: 1293, endPoint y: 392, distance: 31.6
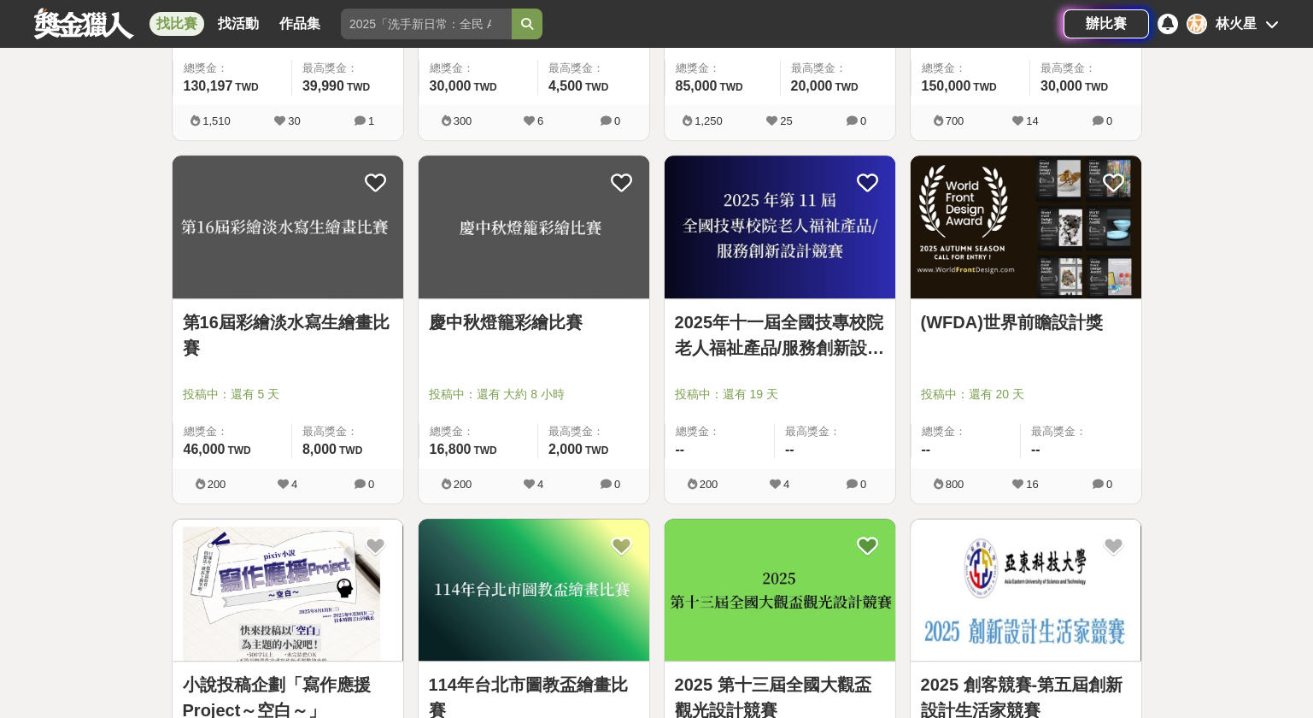
scroll to position [10592, 0]
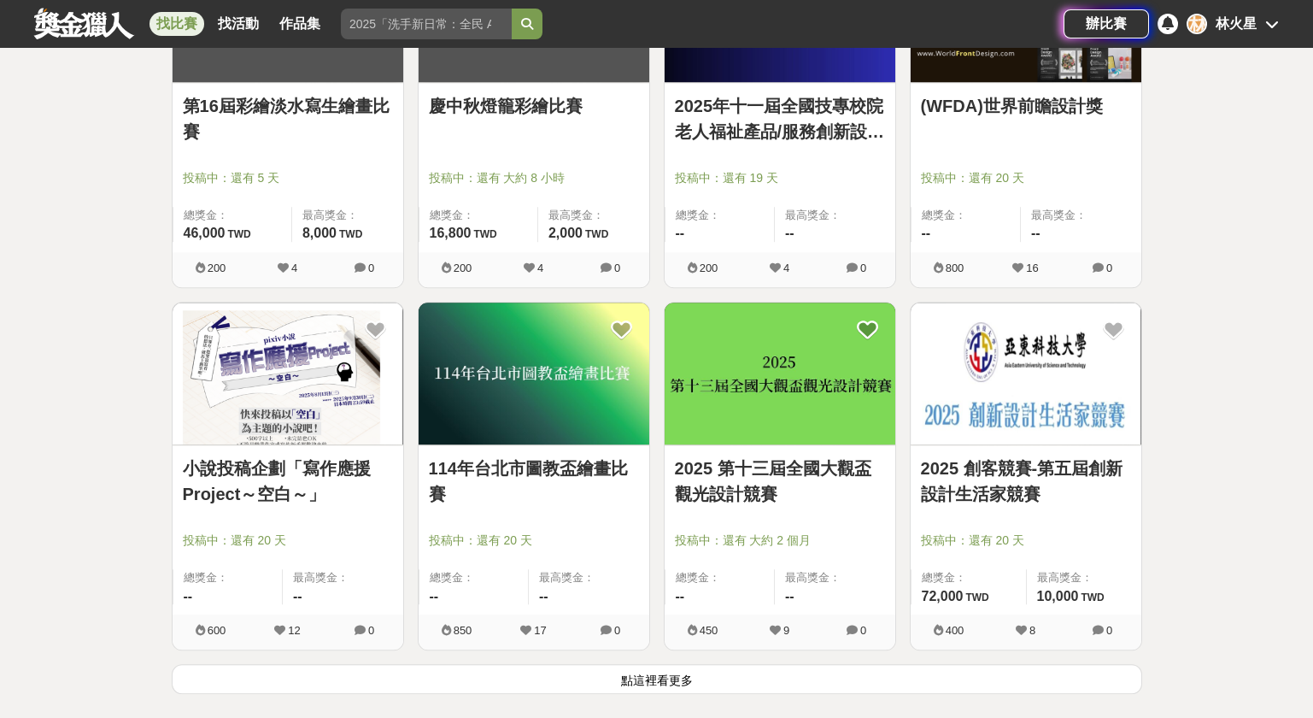
click at [347, 666] on button "點這裡看更多" at bounding box center [657, 679] width 970 height 30
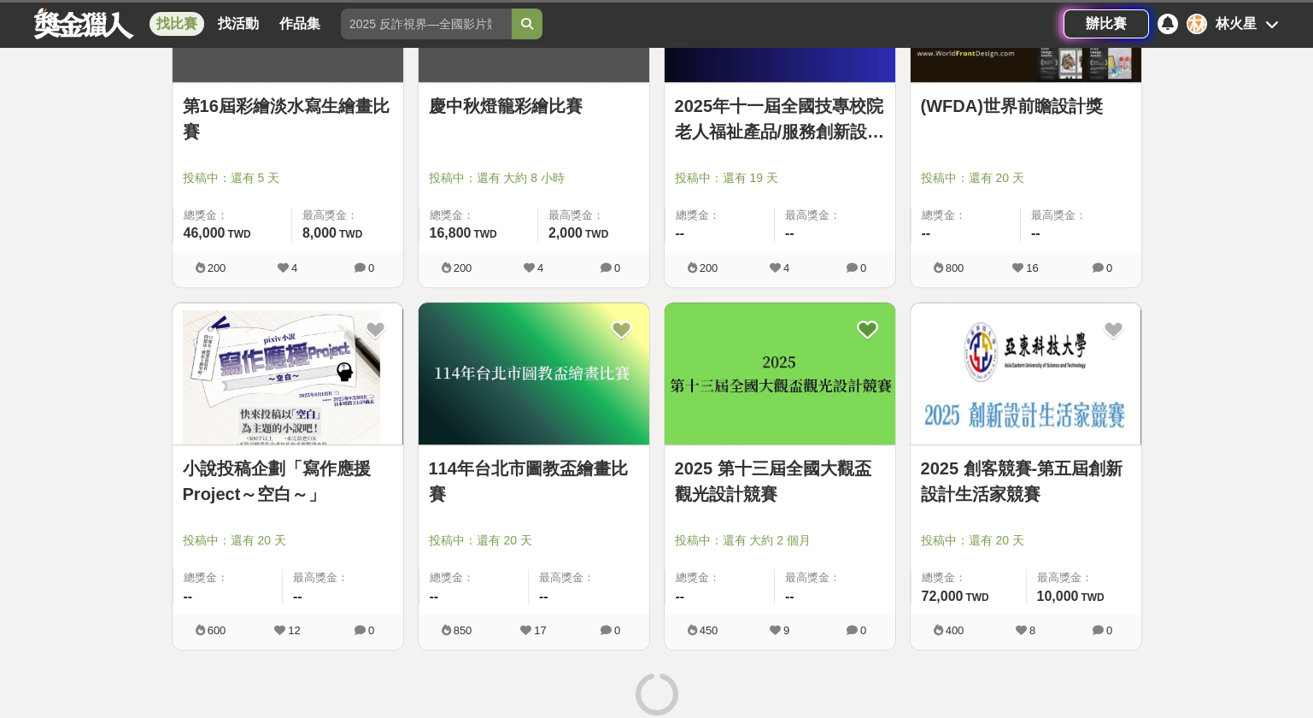
click at [350, 386] on img at bounding box center [288, 373] width 231 height 143
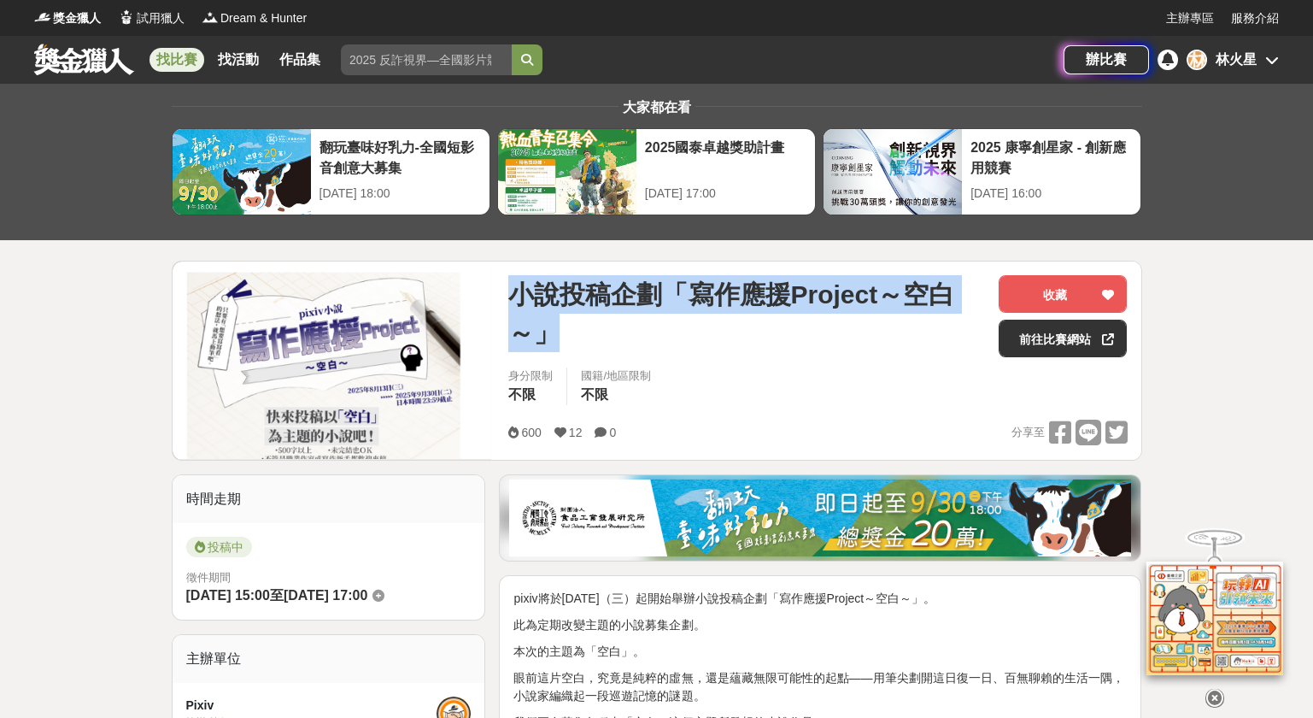
drag, startPoint x: 506, startPoint y: 289, endPoint x: 567, endPoint y: 324, distance: 70.8
click at [567, 324] on div "小說投稿企劃「寫作應援Project～空白～」 收藏 前往比賽網站 身分限制 不限 國籍/地區限制 不限 600 12 0 分享至 收藏 前往比賽網站" at bounding box center [818, 360] width 646 height 198
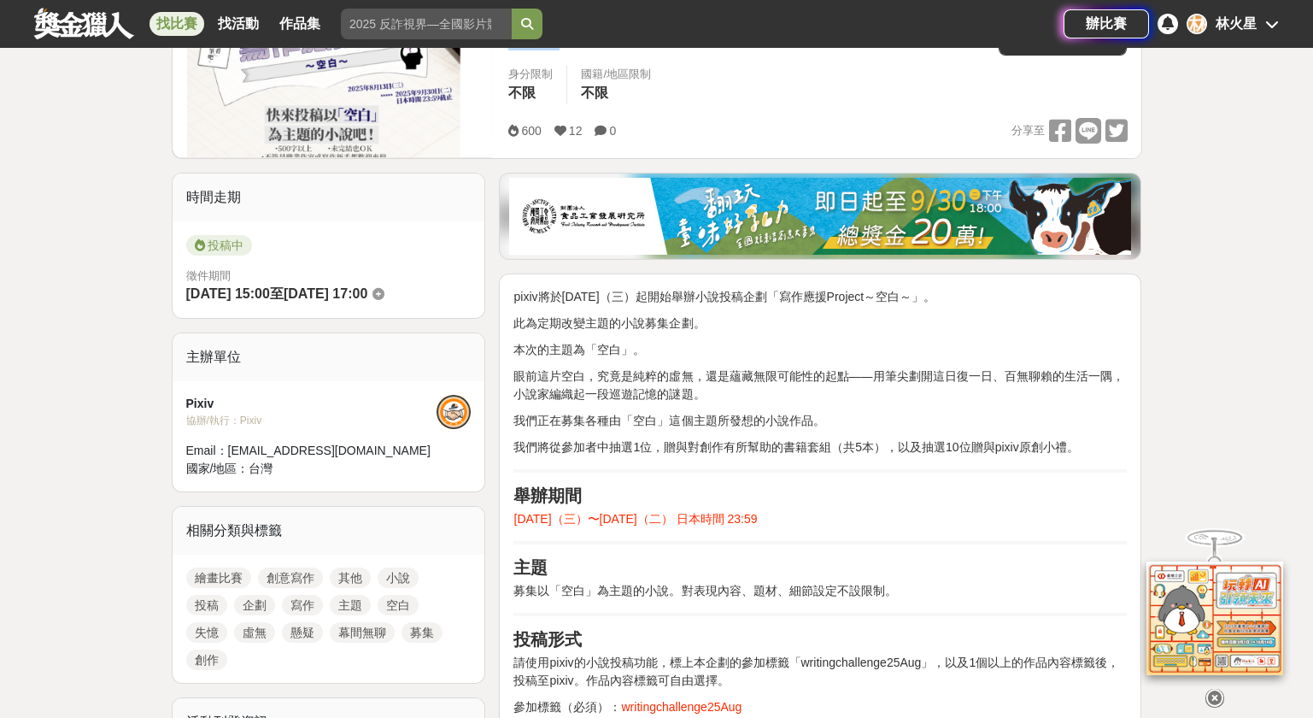
scroll to position [341, 0]
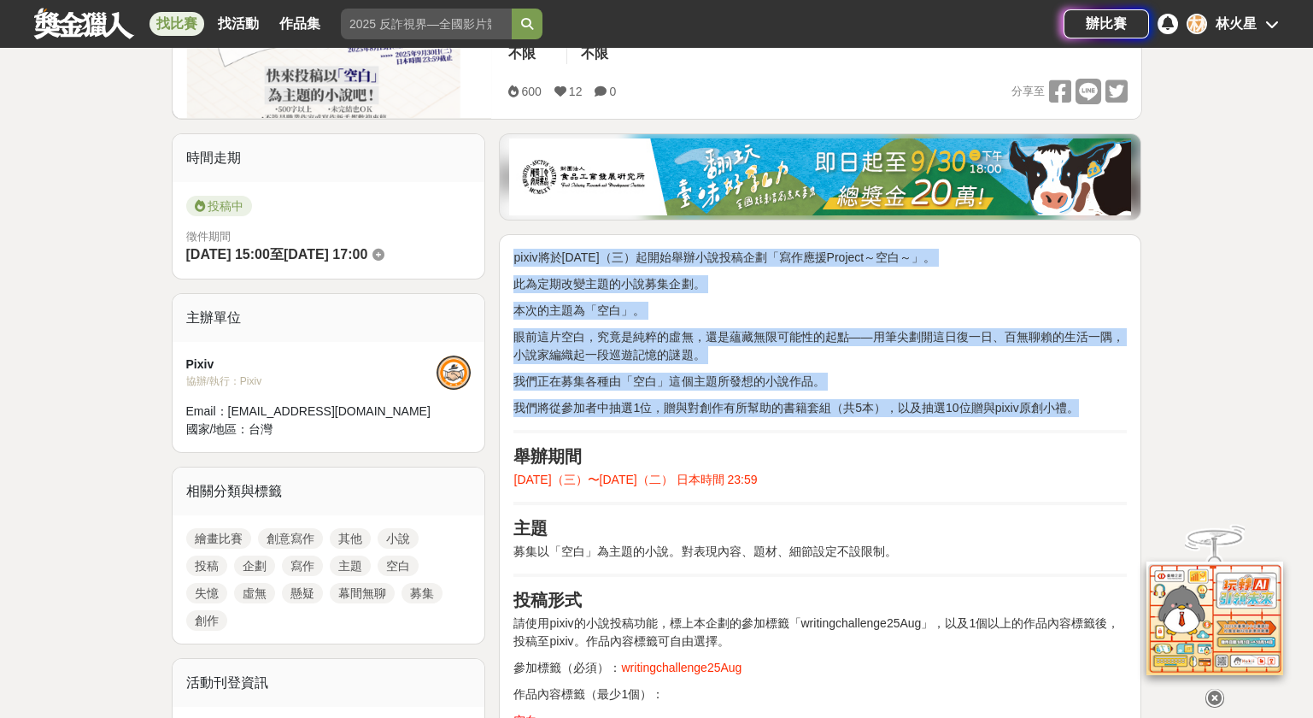
drag, startPoint x: 515, startPoint y: 258, endPoint x: 1070, endPoint y: 391, distance: 571.1
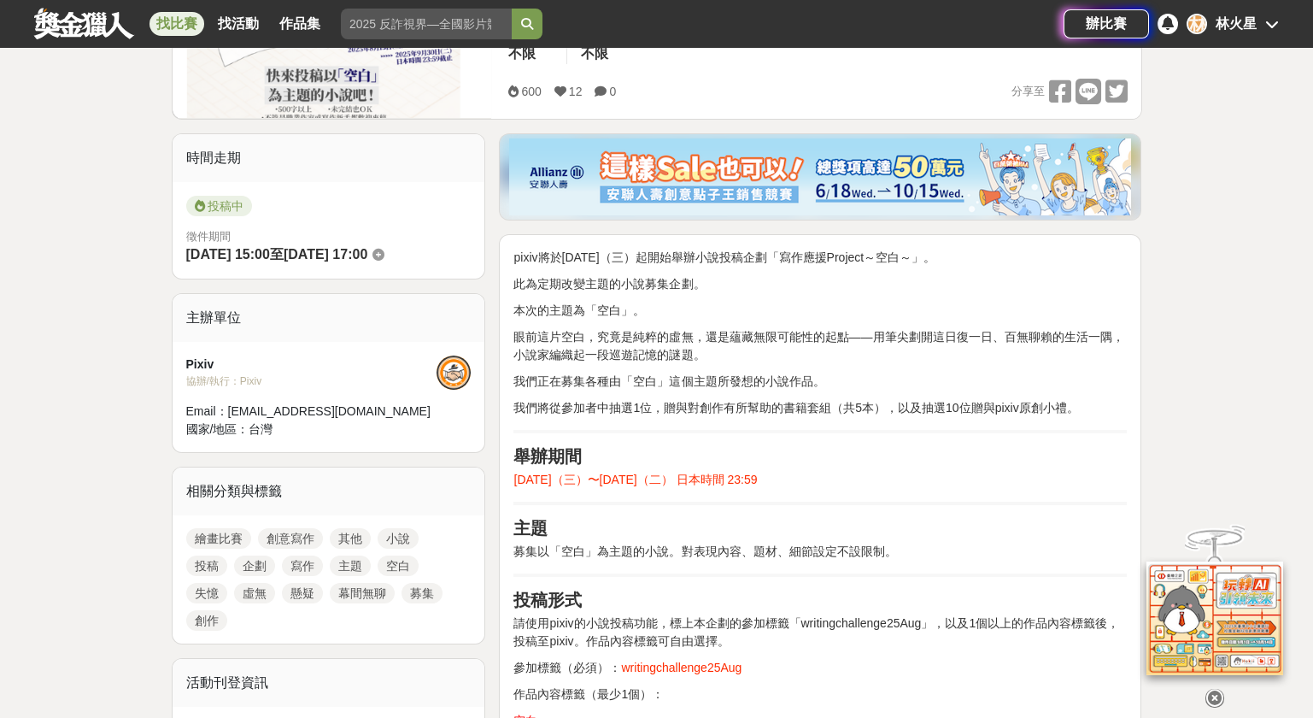
click at [1204, 691] on div at bounding box center [1214, 694] width 171 height 29
click at [1210, 694] on icon at bounding box center [1214, 696] width 19 height 19
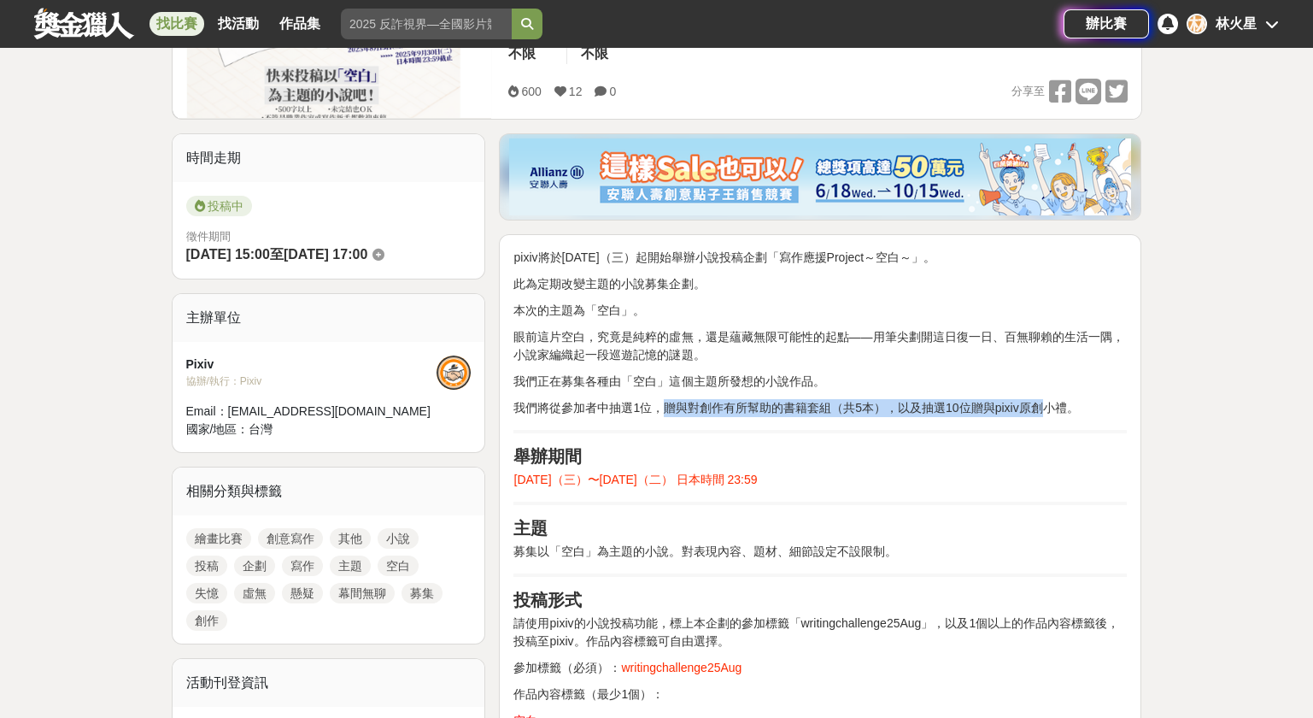
drag, startPoint x: 1038, startPoint y: 405, endPoint x: 666, endPoint y: 406, distance: 371.6
click at [666, 406] on p "我們將從參加者中抽選1位，贈與對創作有所幫助的書籍套組（共5本），以及抽選10位贈與pixiv原創小禮。" at bounding box center [819, 408] width 613 height 18
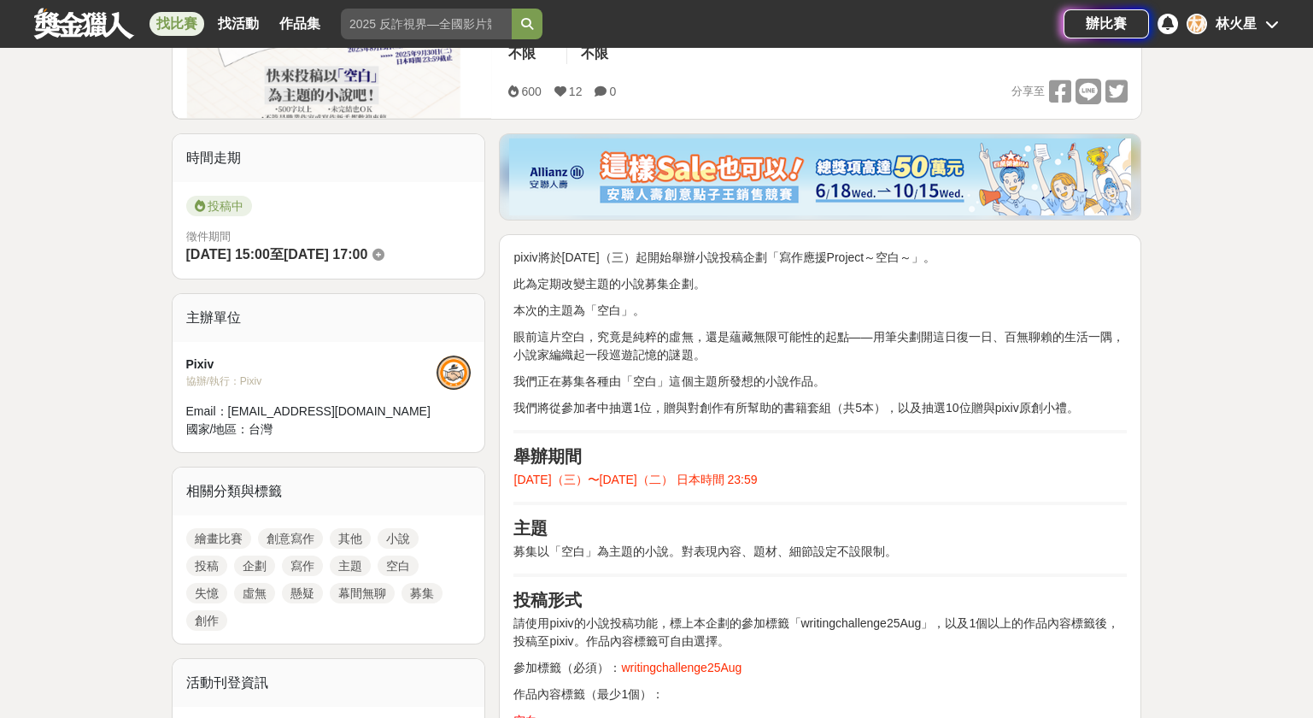
click at [1064, 400] on p "我們將從參加者中抽選1位，贈與對創作有所幫助的書籍套組（共5本），以及抽選10位贈與pixiv原創小禮。" at bounding box center [819, 408] width 613 height 18
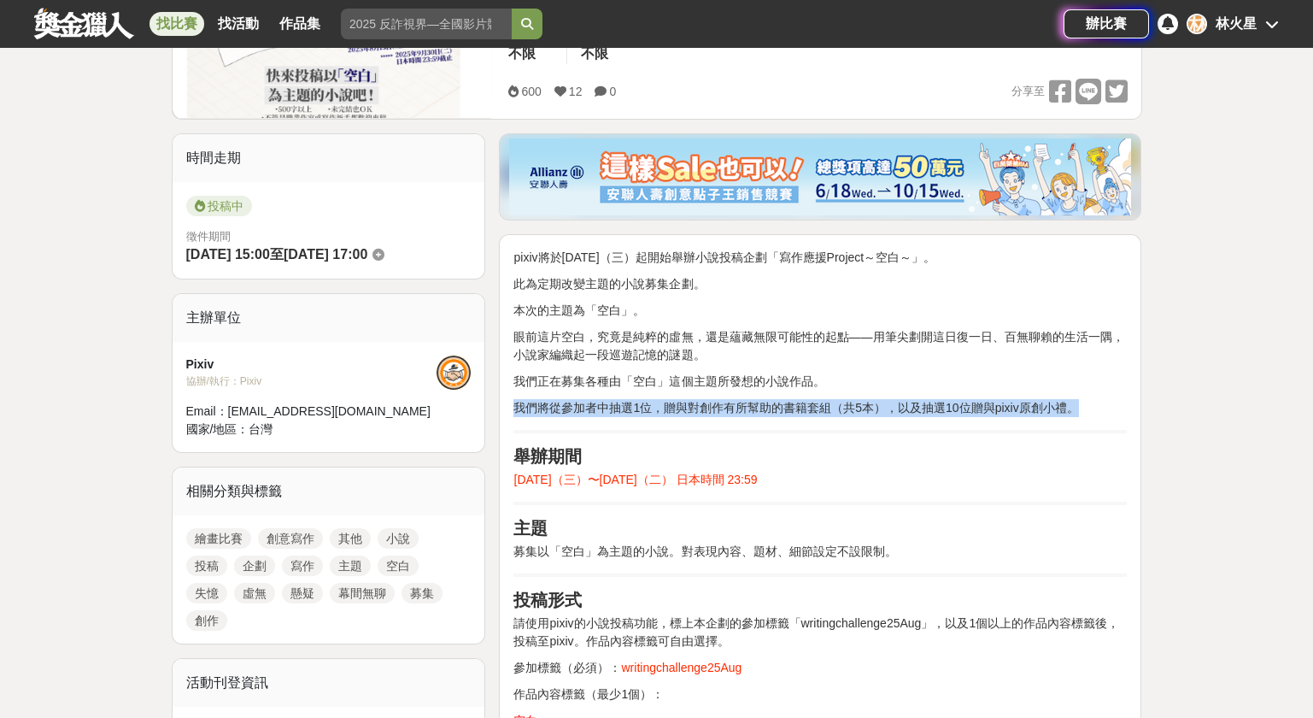
drag, startPoint x: 1095, startPoint y: 399, endPoint x: 495, endPoint y: 405, distance: 600.6
click at [920, 407] on p "我們將從參加者中抽選1位，贈與對創作有所幫助的書籍套組（共5本），以及抽選10位贈與pixiv原創小禮。" at bounding box center [819, 408] width 613 height 18
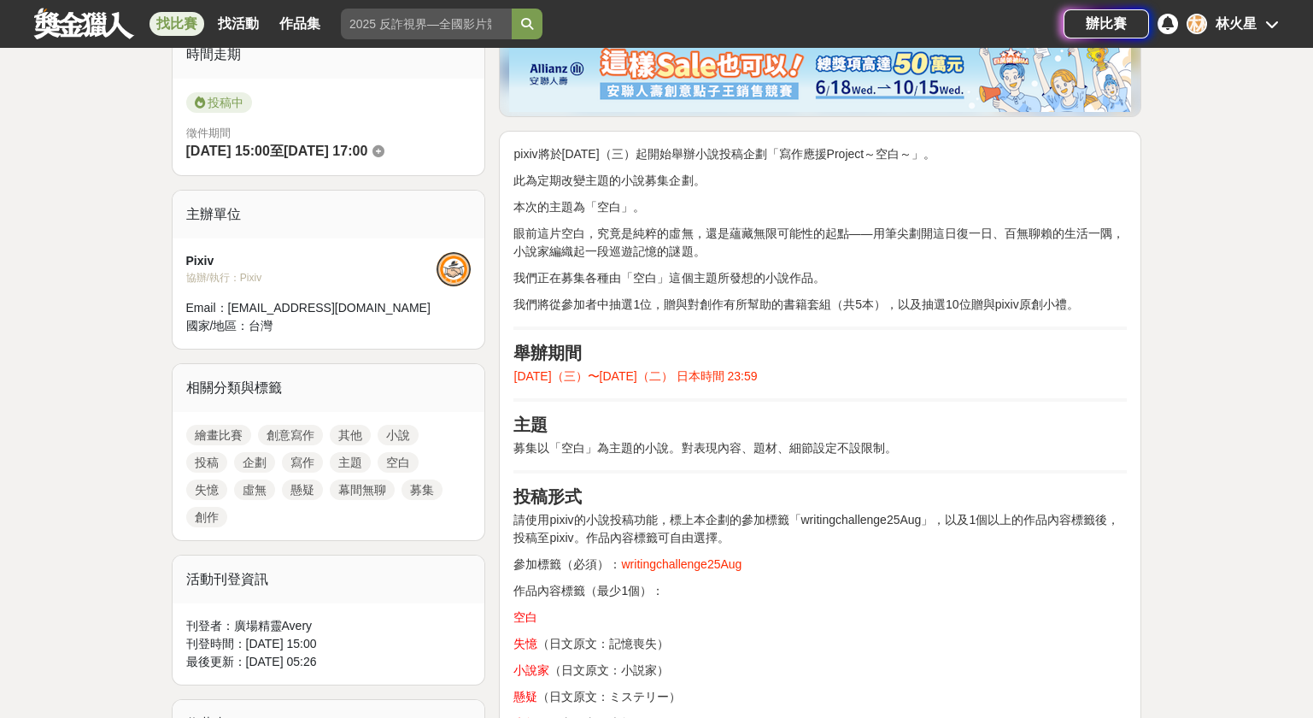
scroll to position [455, 0]
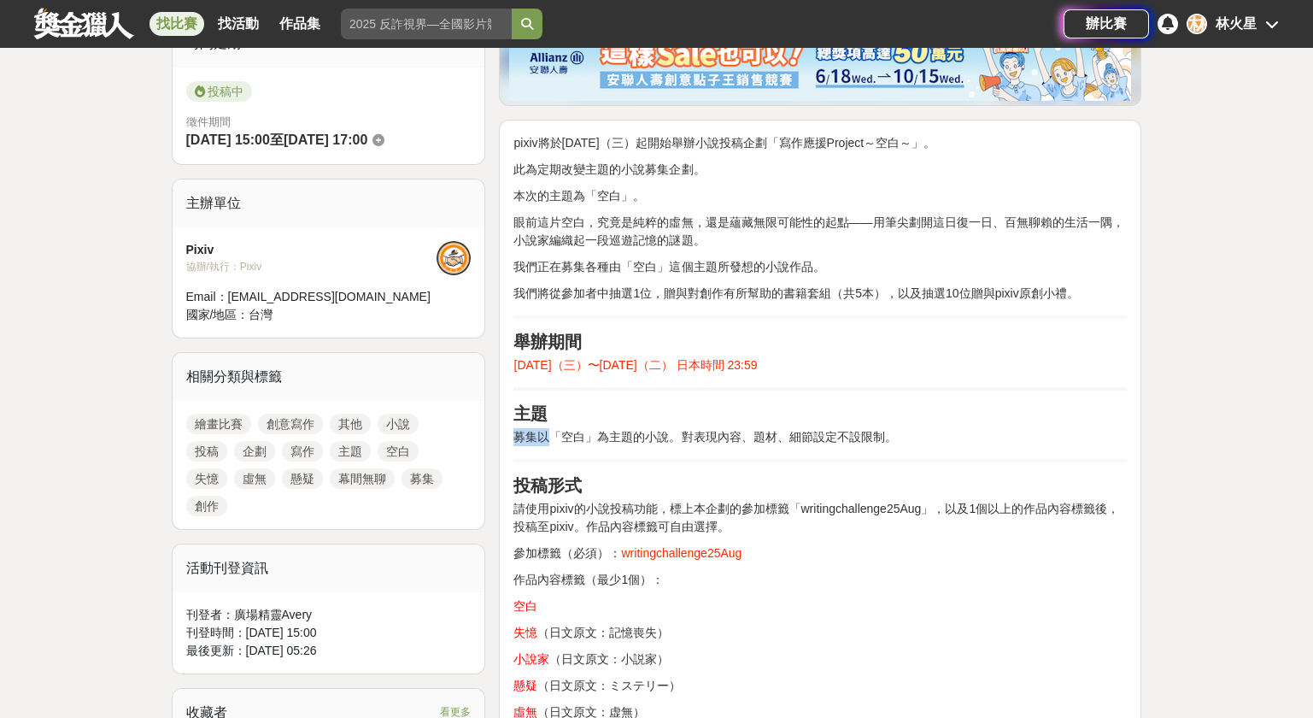
drag, startPoint x: 543, startPoint y: 425, endPoint x: 925, endPoint y: 447, distance: 382.5
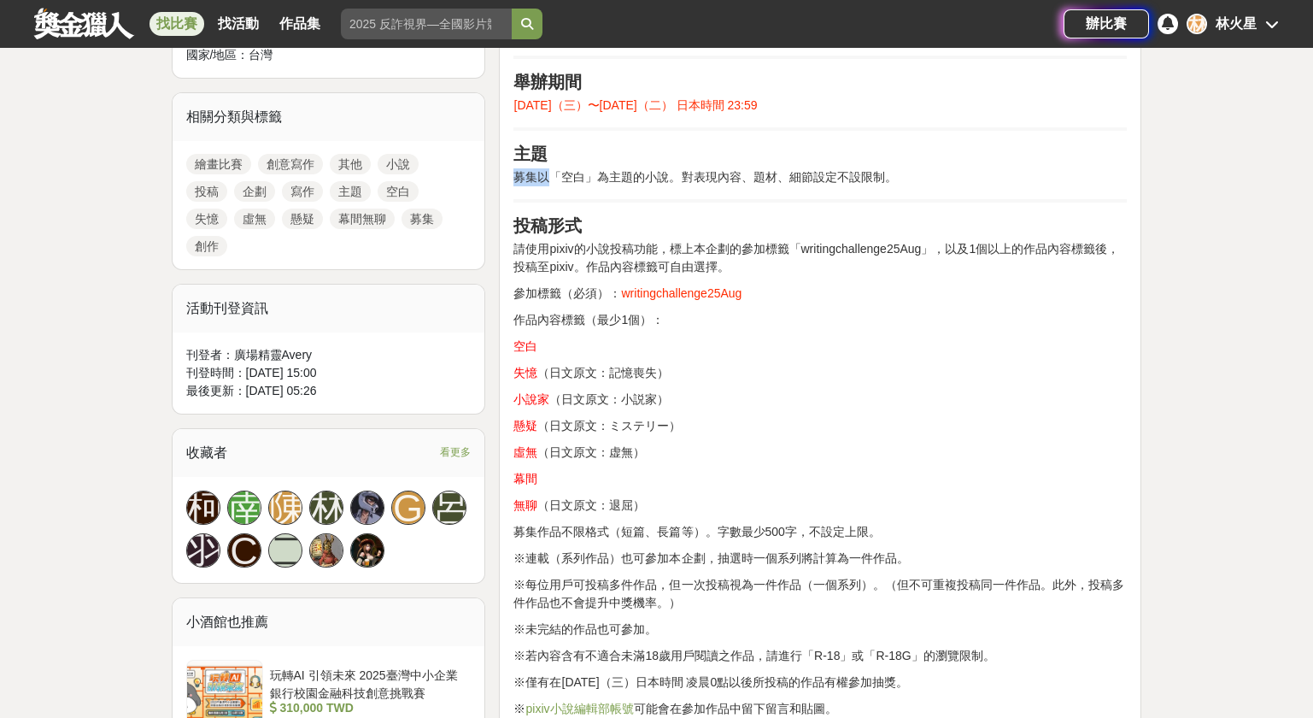
scroll to position [1024, 0]
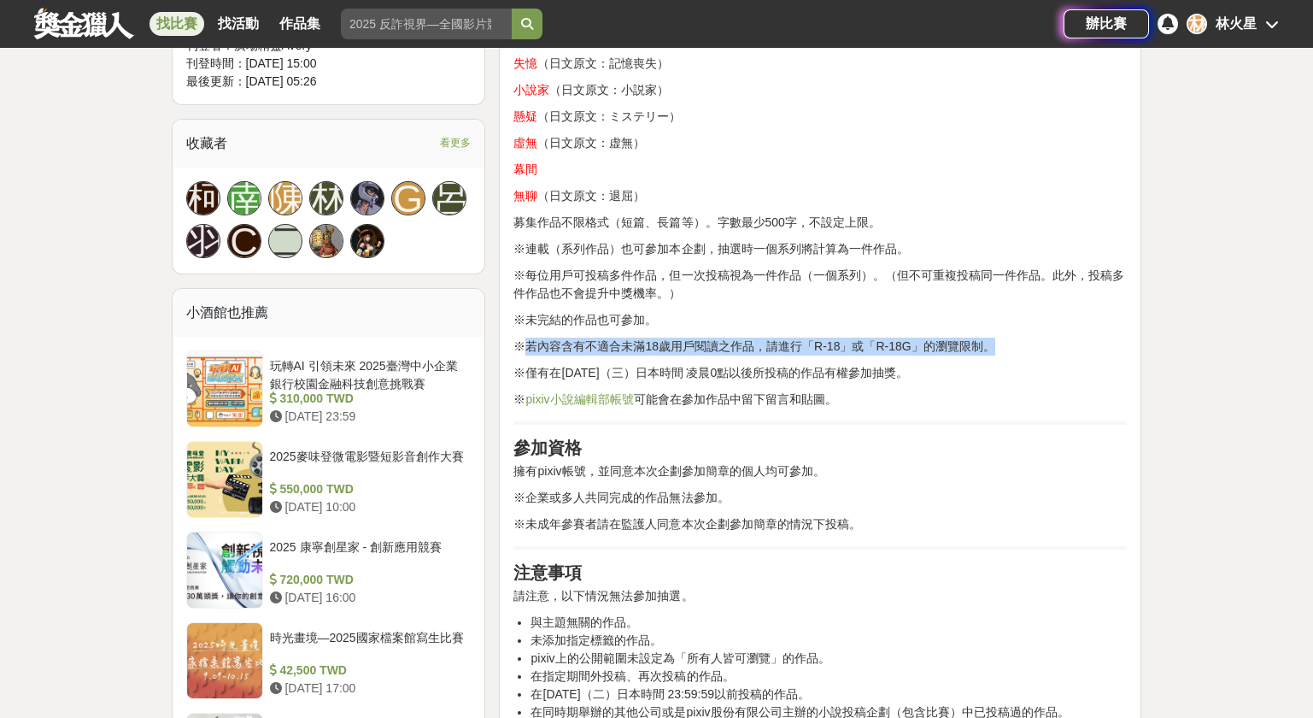
drag, startPoint x: 522, startPoint y: 338, endPoint x: 1005, endPoint y: 334, distance: 482.7
click at [1005, 337] on p "※若內容含有不適合未滿18歲用戶閱讀之作品，請進行「R-18」或「R-18G」的瀏覽限制。" at bounding box center [819, 346] width 613 height 18
click at [982, 343] on p "※若內容含有不適合未滿18歲用戶閱讀之作品，請進行「R-18」或「R-18G」的瀏覽限制。" at bounding box center [819, 346] width 613 height 18
drag, startPoint x: 983, startPoint y: 343, endPoint x: 501, endPoint y: 342, distance: 481.8
click at [501, 342] on div "pixiv將於[DATE]（三）起開始舉辦小說投稿企劃「寫作應援Project～空白～」。 此為定期改變主題的小說募集企劃。 本次的主題為「空白」。 眼前這片…" at bounding box center [820, 263] width 642 height 1425
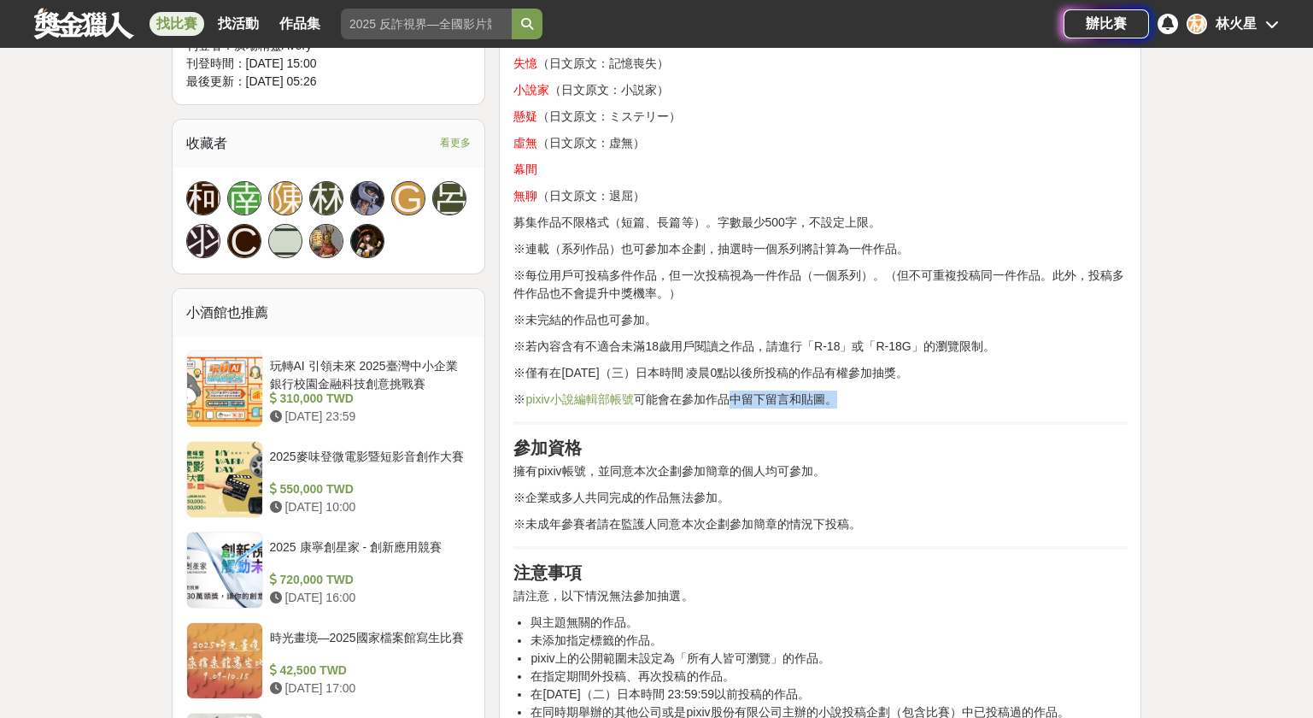
drag, startPoint x: 745, startPoint y: 381, endPoint x: 904, endPoint y: 381, distance: 158.9
click at [904, 381] on div "pixiv將於[DATE]（三）起開始舉辦小說投稿企劃「寫作應援Project～空白～」。 此為定期改變主題的小說募集企劃。 本次的主題為「空白」。 眼前這片…" at bounding box center [819, 258] width 613 height 1387
drag, startPoint x: 953, startPoint y: 368, endPoint x: 516, endPoint y: 372, distance: 436.6
click at [516, 372] on p "※僅有在[DATE]（三）日本時間 凌晨0點以後所投稿的作品有權參加抽獎。" at bounding box center [819, 373] width 613 height 18
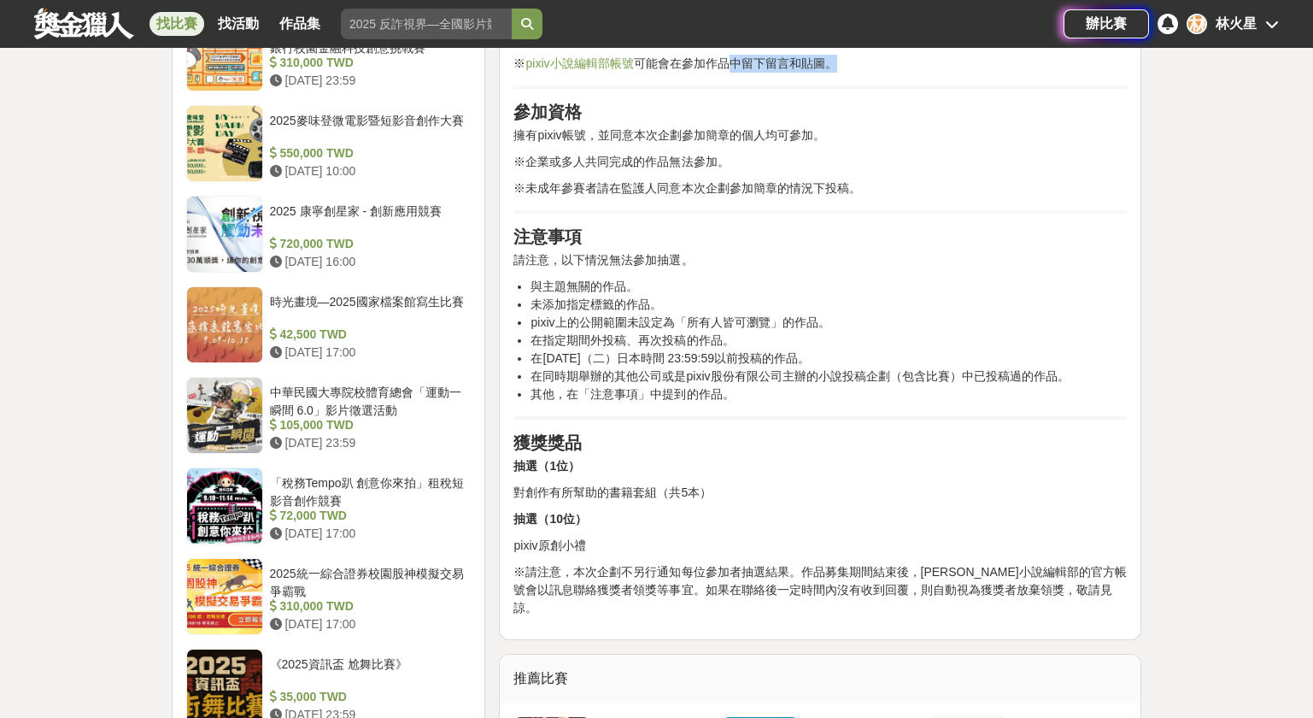
scroll to position [1366, 0]
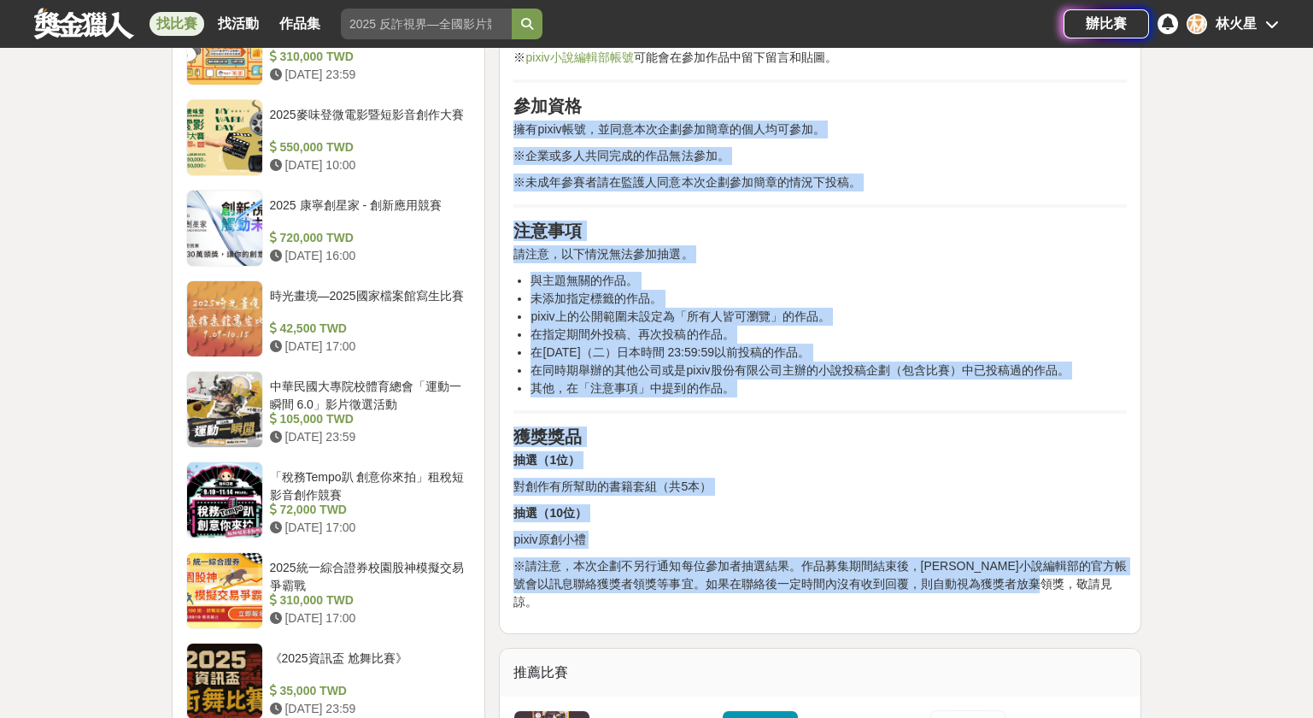
drag, startPoint x: 1064, startPoint y: 574, endPoint x: 515, endPoint y: 127, distance: 707.4
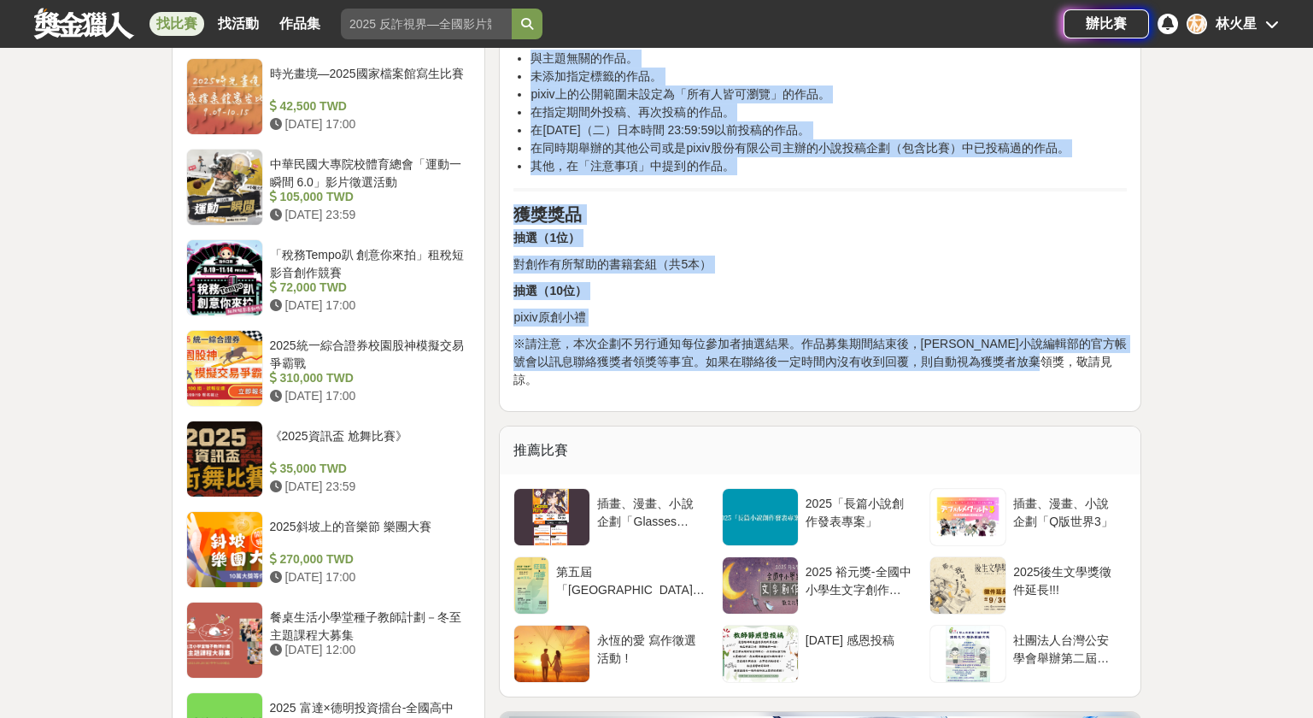
scroll to position [2049, 0]
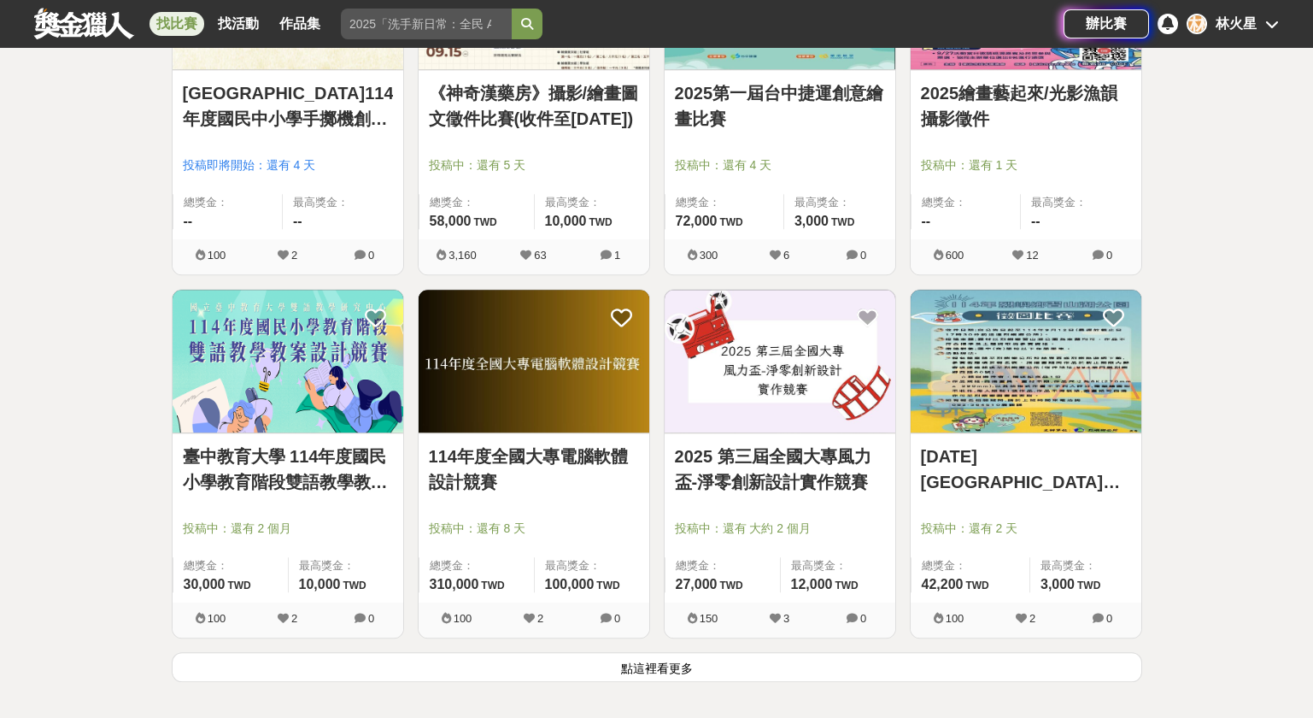
scroll to position [13175, 0]
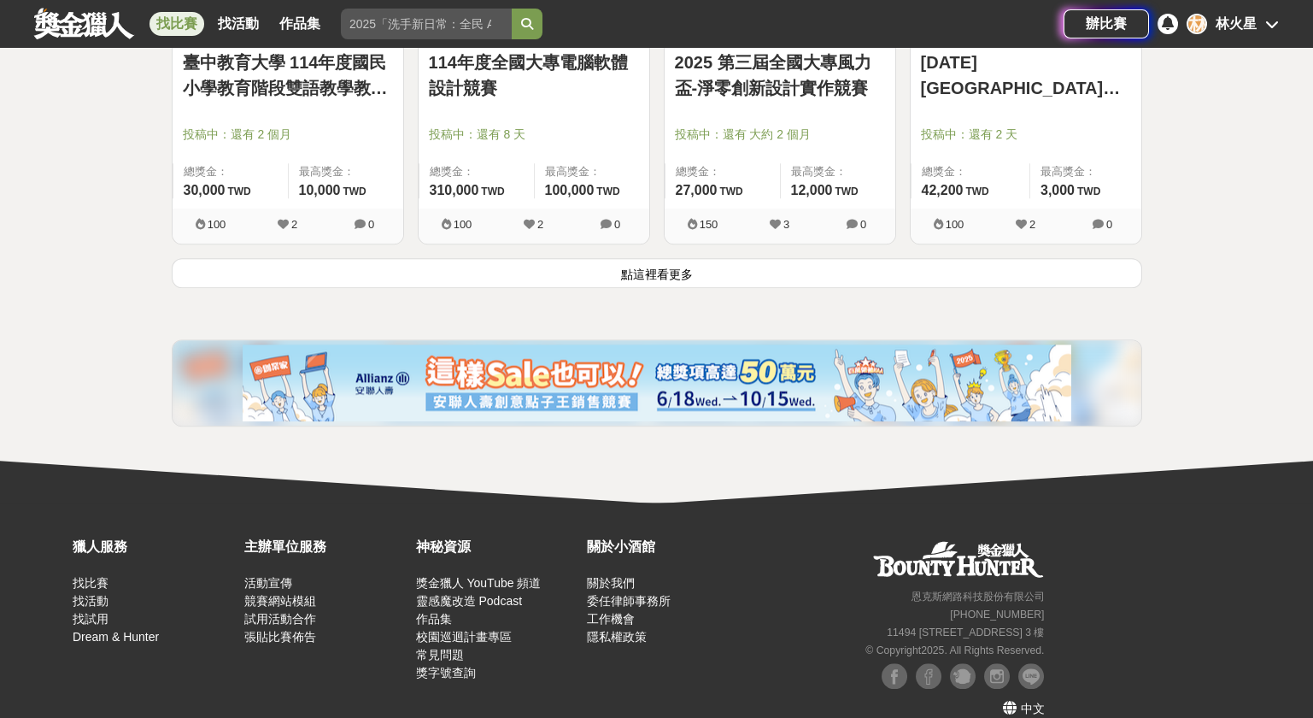
click at [665, 261] on button "點這裡看更多" at bounding box center [657, 273] width 970 height 30
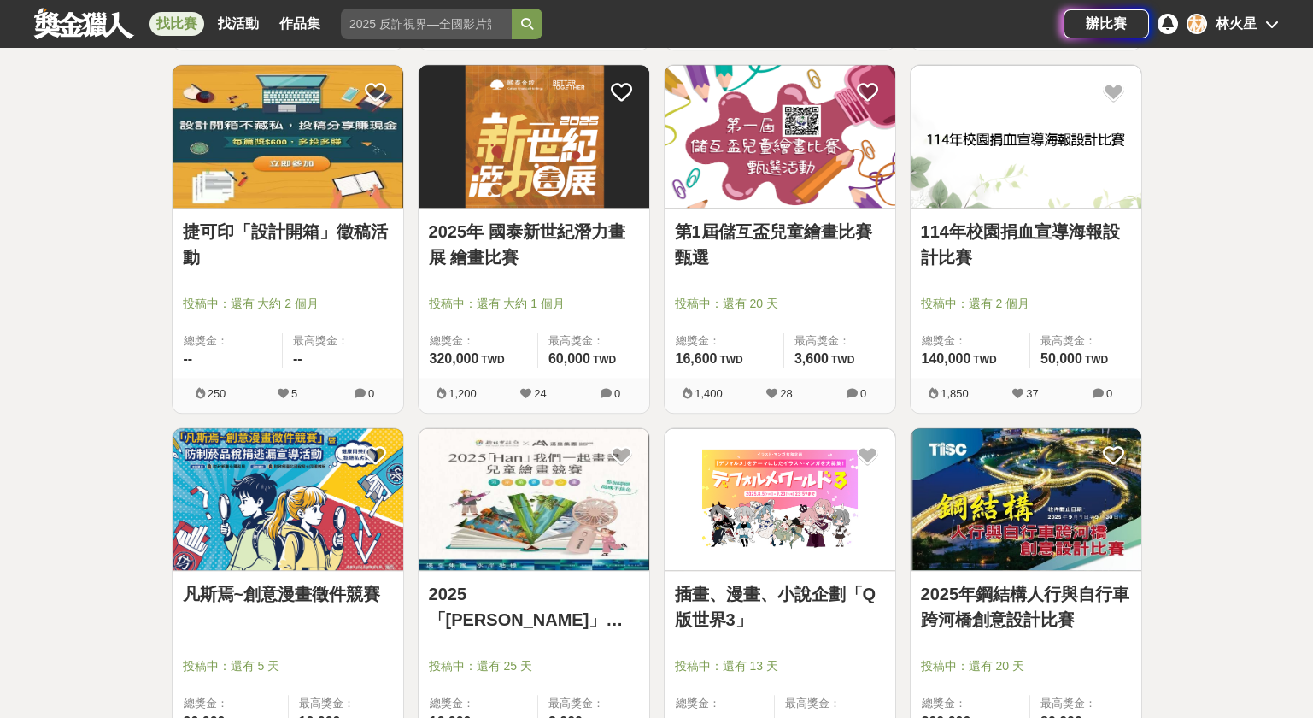
scroll to position [14094, 0]
